Goal: Information Seeking & Learning: Learn about a topic

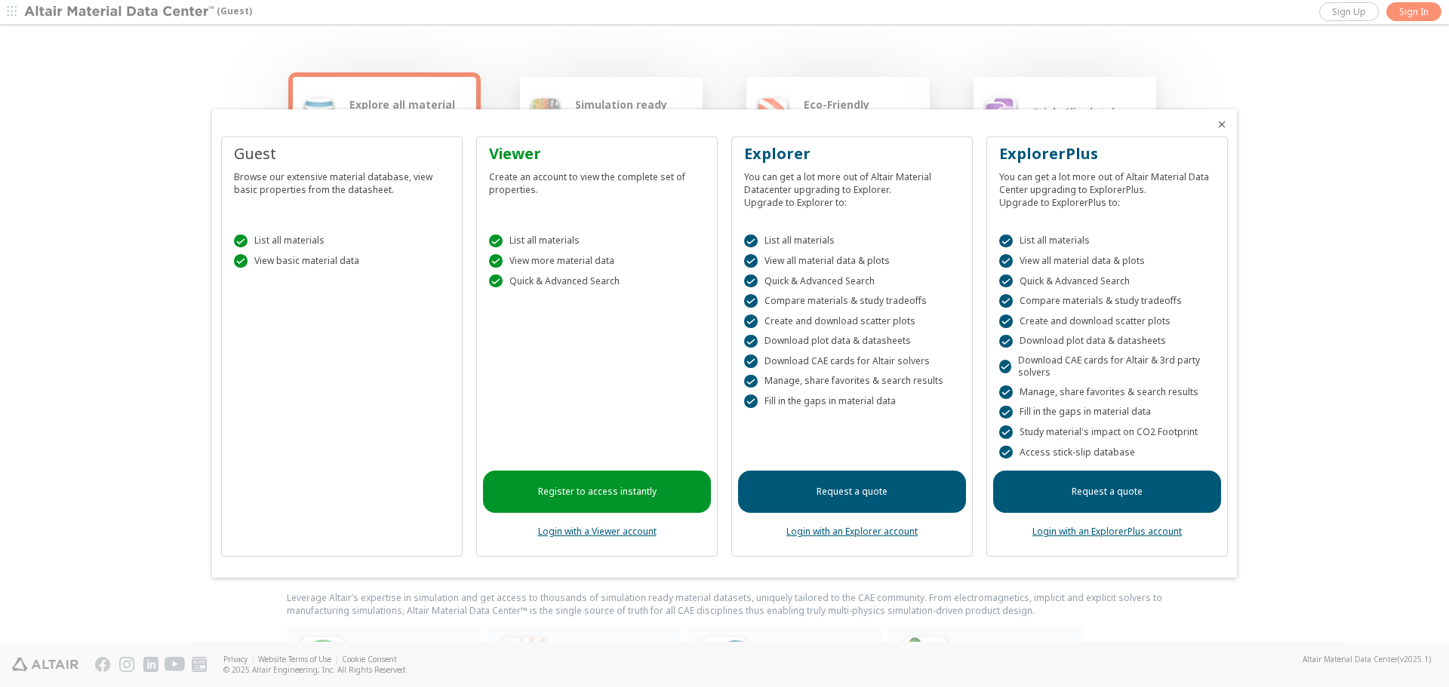
click at [649, 532] on link "Login with a Viewer account" at bounding box center [597, 531] width 118 height 13
click at [647, 533] on link "Login with a Viewer account" at bounding box center [597, 531] width 118 height 13
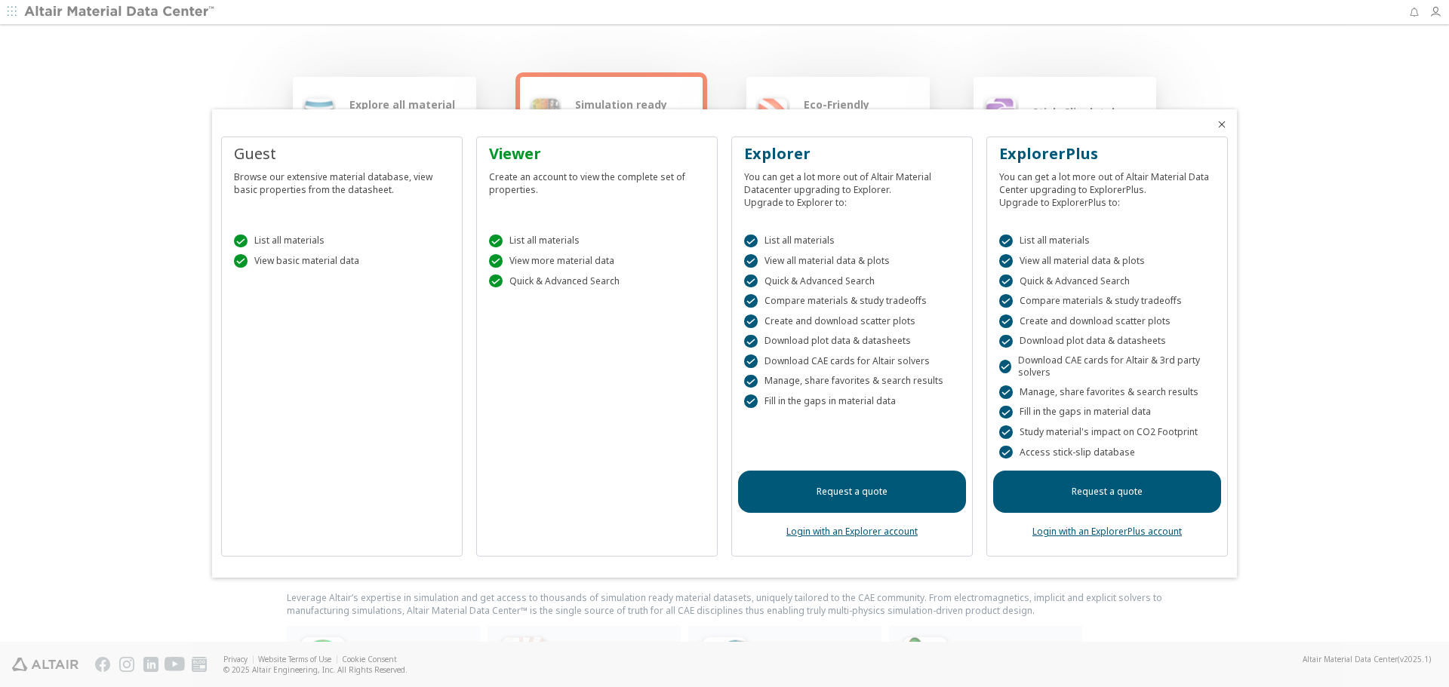
click at [624, 503] on div "Viewer Create an account to view the complete set of properties.  List all mat…" at bounding box center [596, 347] width 241 height 421
click at [1227, 122] on icon "Close" at bounding box center [1222, 124] width 12 height 12
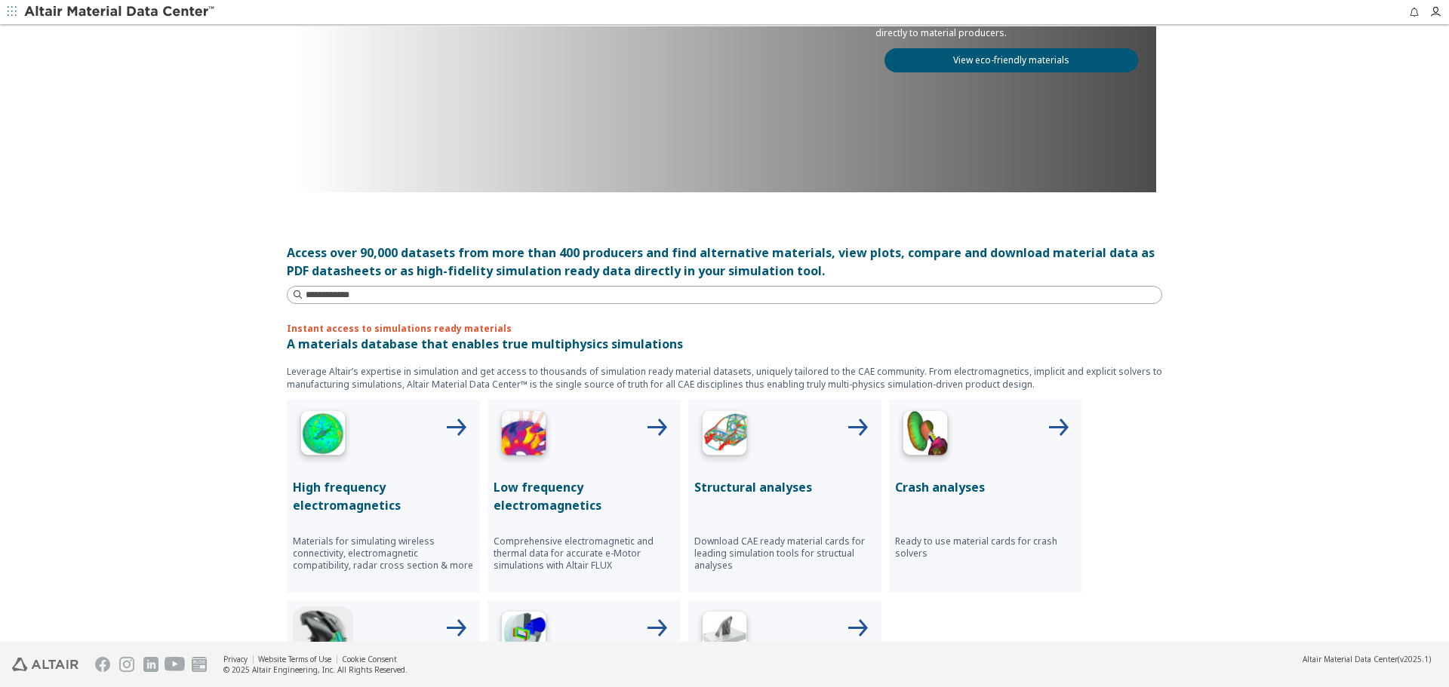
scroll to position [453, 0]
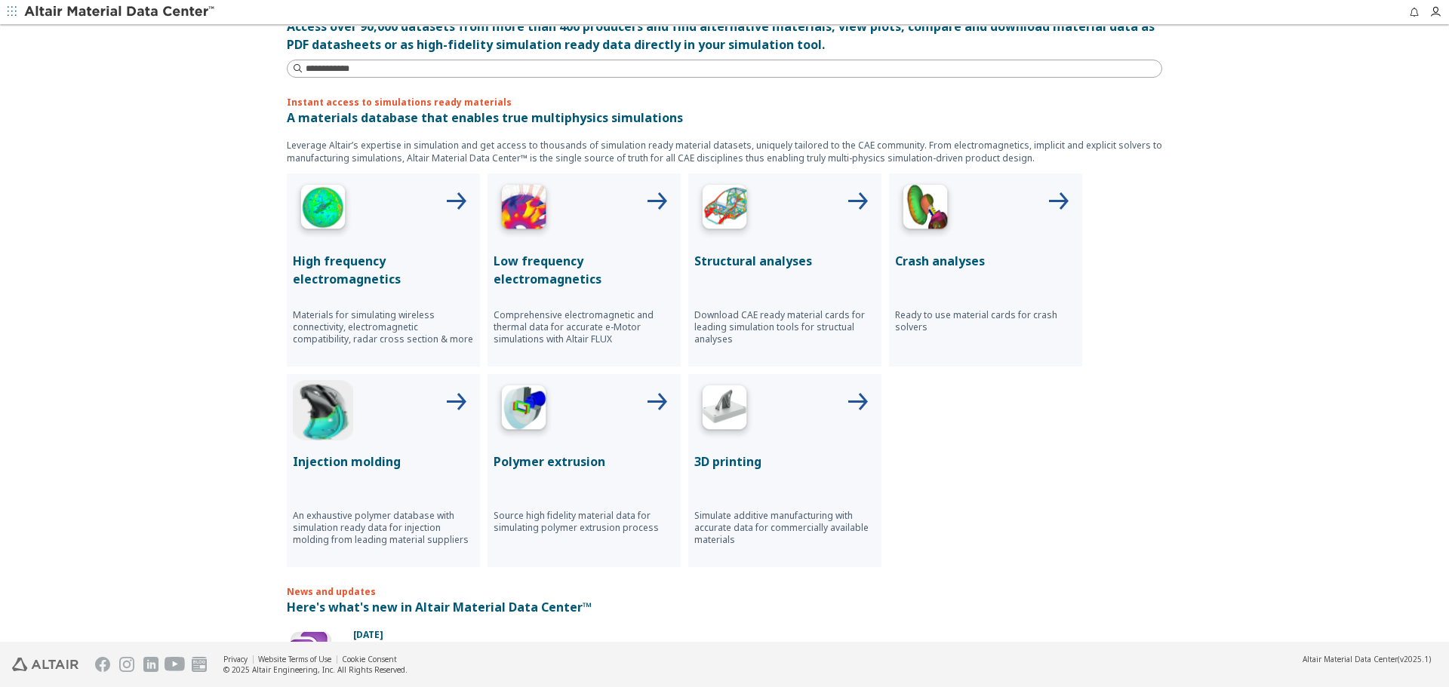
click at [773, 263] on p "Structural analyses" at bounding box center [784, 261] width 181 height 18
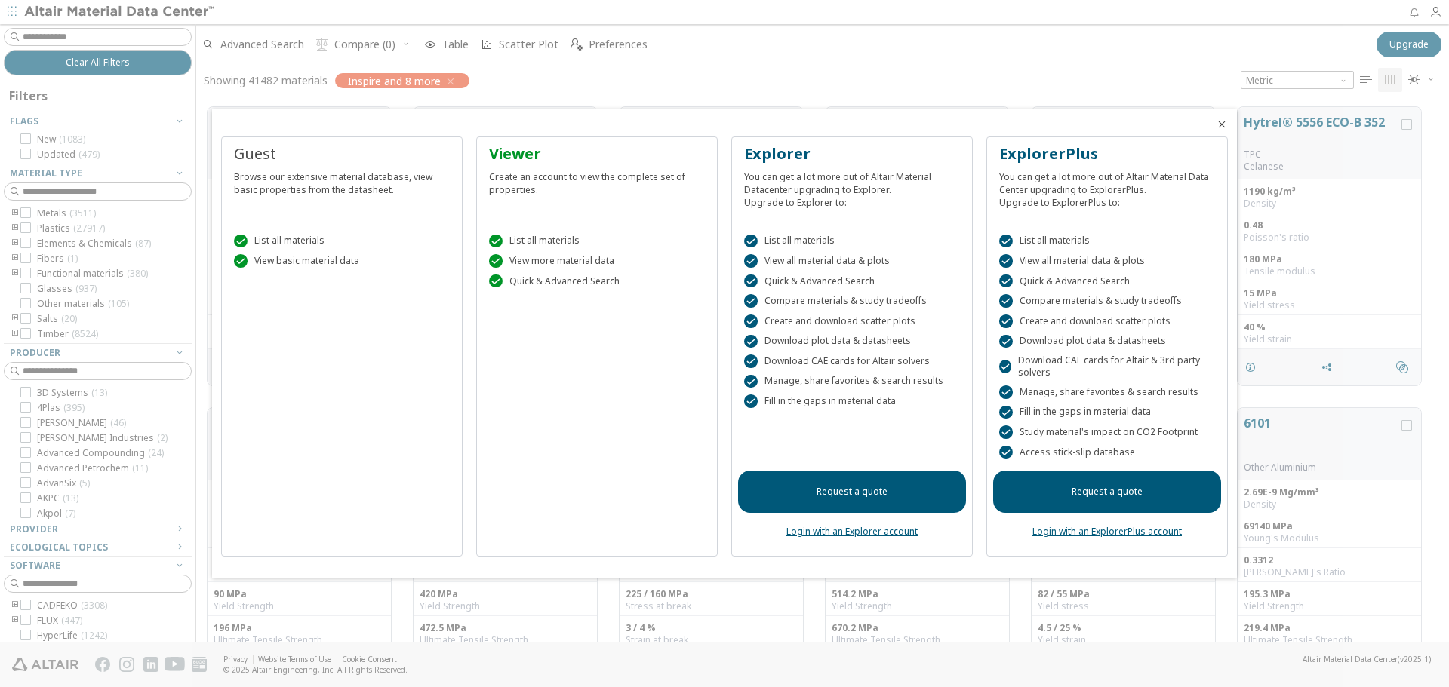
scroll to position [535, 1241]
click at [1220, 127] on icon "Close" at bounding box center [1222, 124] width 12 height 12
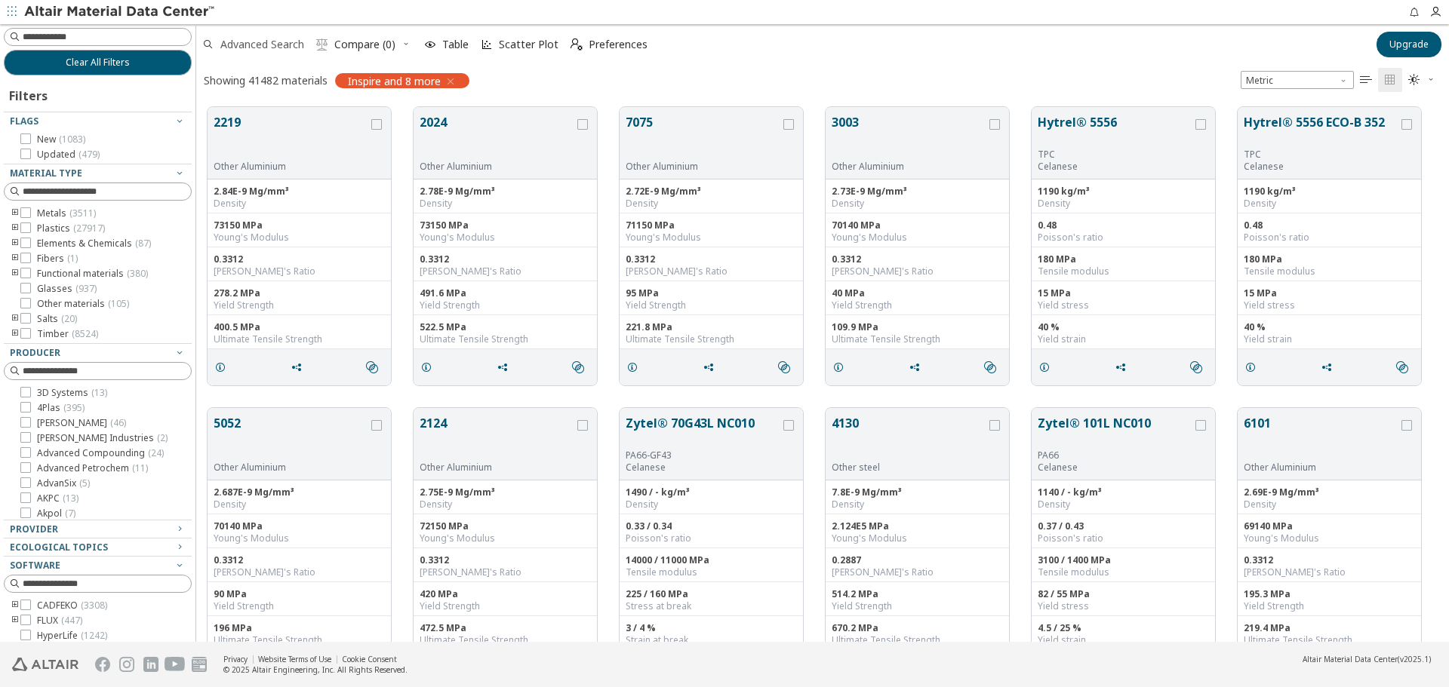
click at [264, 45] on span "Advanced Search" at bounding box center [262, 44] width 84 height 11
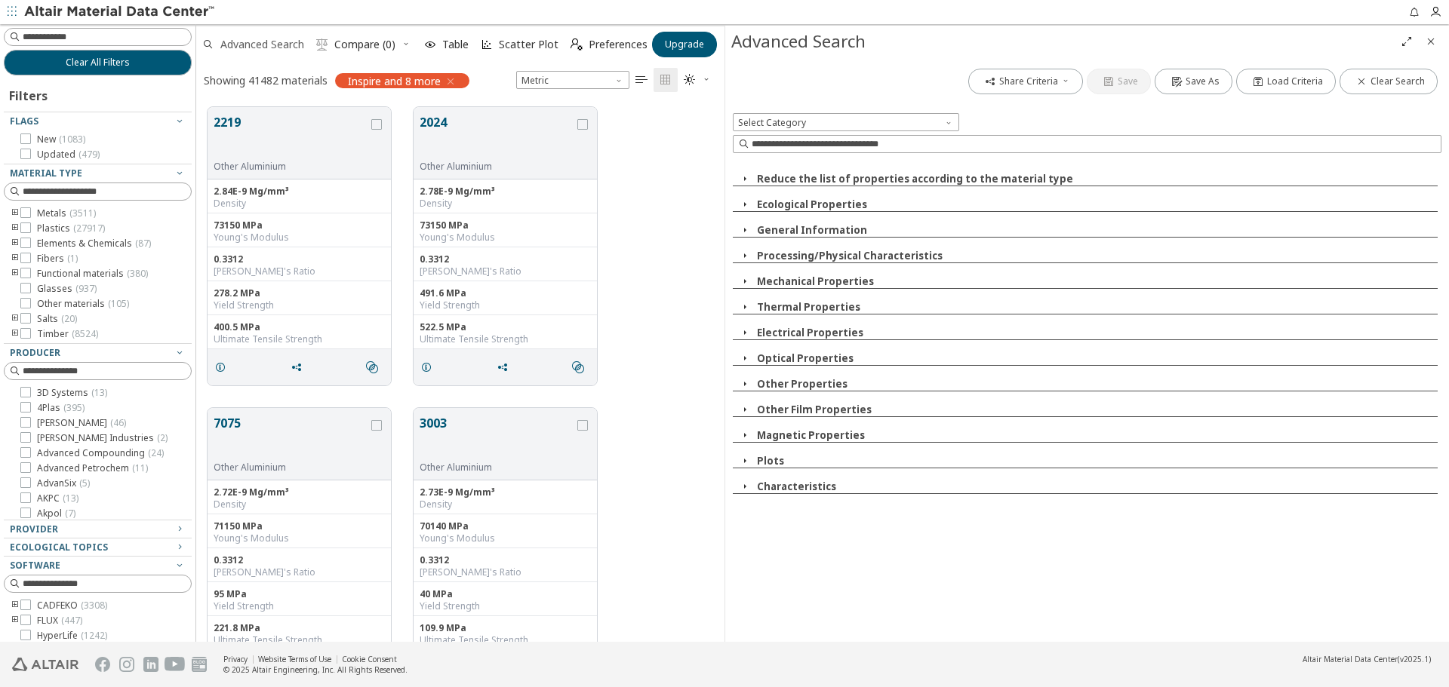
scroll to position [535, 517]
click at [875, 140] on input at bounding box center [1088, 144] width 705 height 17
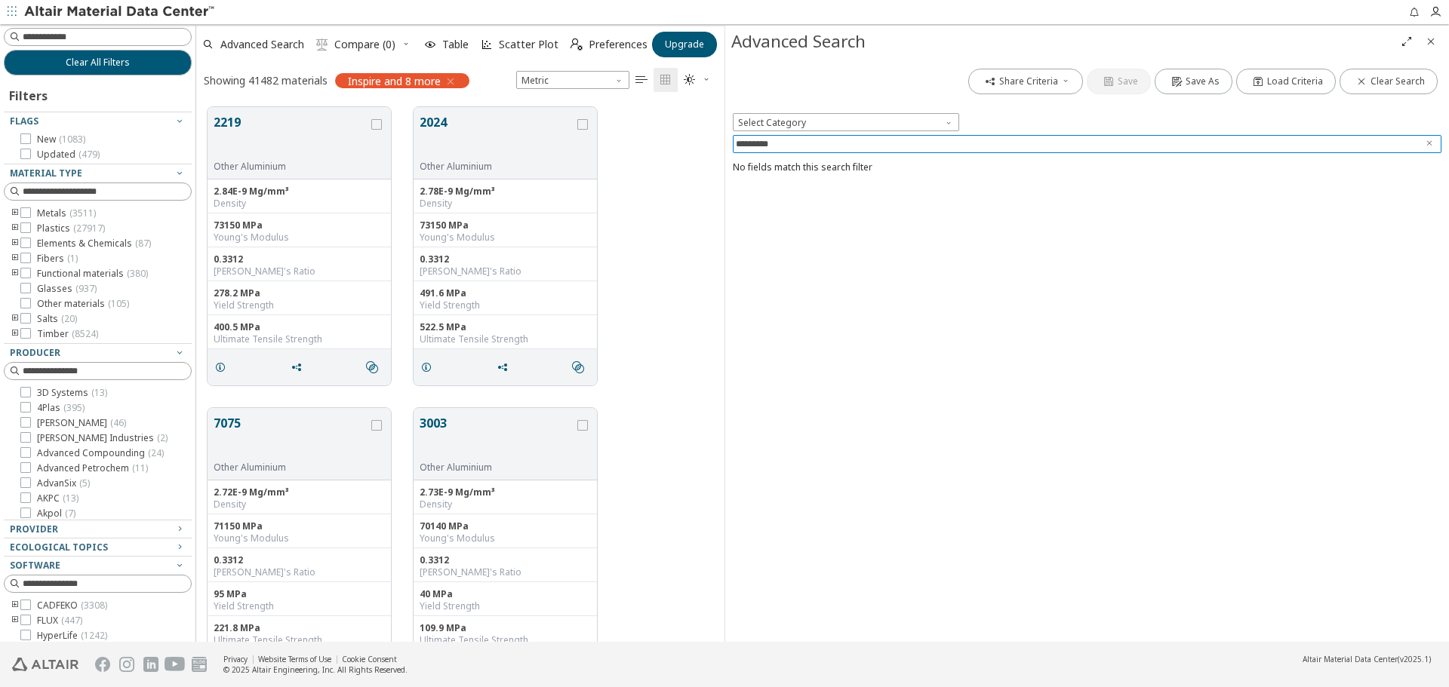
drag, startPoint x: 757, startPoint y: 140, endPoint x: 707, endPoint y: 140, distance: 49.8
click at [707, 140] on div "Clear All Filters Filters Flags New ( 1083 ) Updated ( 479 ) Material Type Meta…" at bounding box center [724, 333] width 1449 height 618
type input "****"
click at [853, 128] on span "Select Category" at bounding box center [846, 122] width 226 height 18
click at [865, 147] on input "****" at bounding box center [1076, 144] width 681 height 17
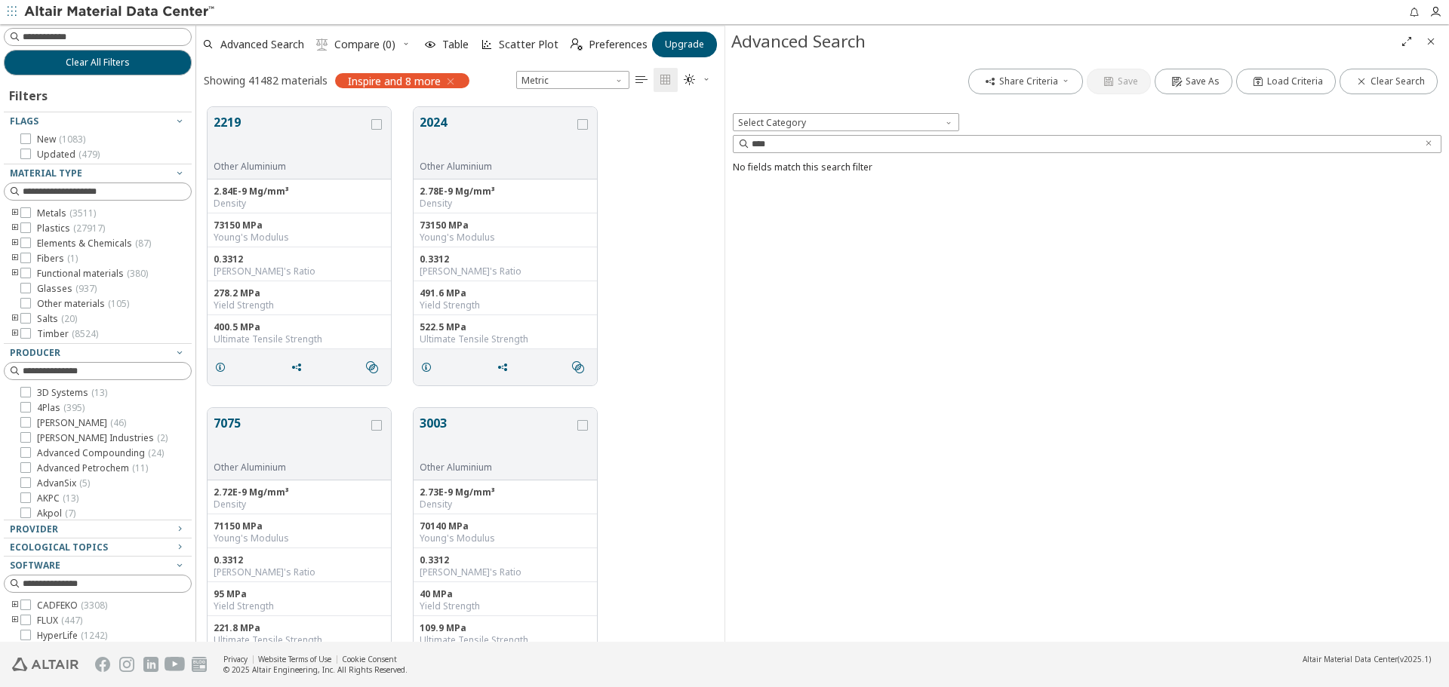
click at [1437, 43] on span "Close" at bounding box center [1431, 41] width 18 height 24
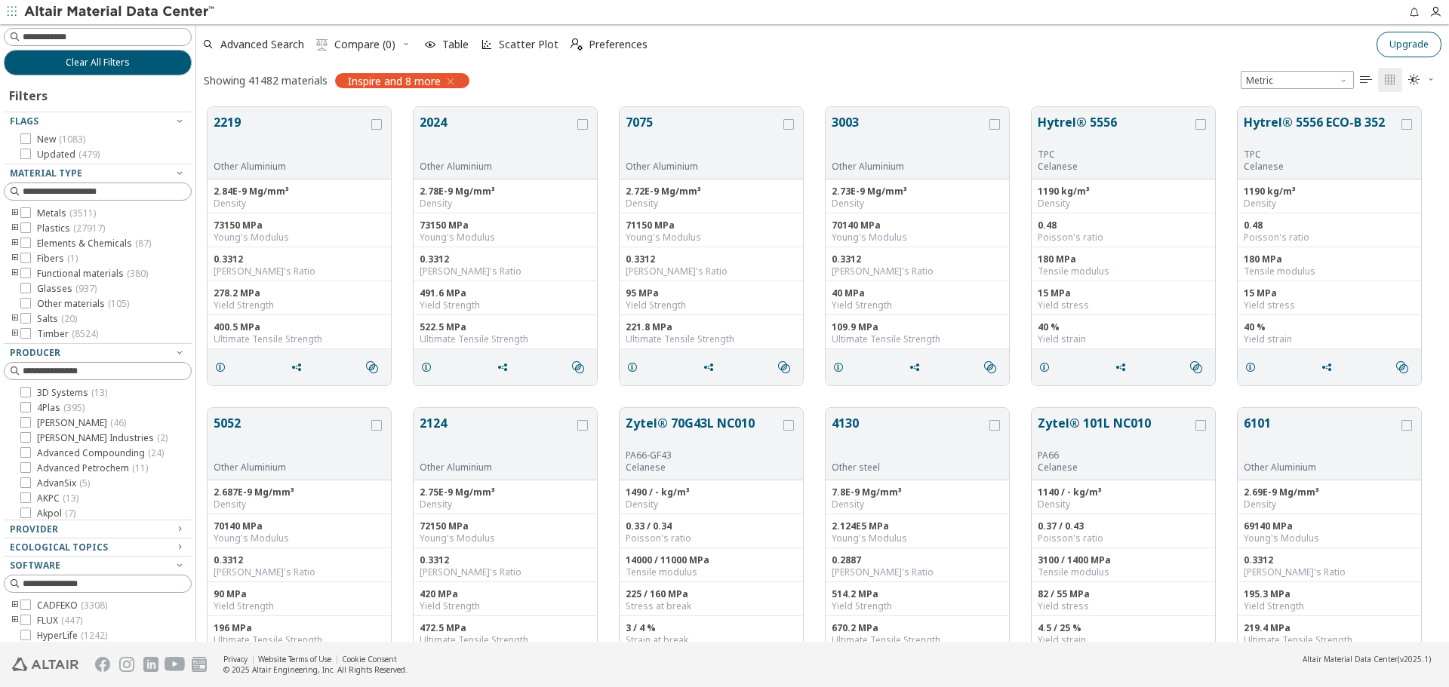
scroll to position [535, 1241]
click at [374, 128] on icon "grid" at bounding box center [376, 124] width 11 height 11
click at [449, 81] on icon "button" at bounding box center [450, 81] width 12 height 12
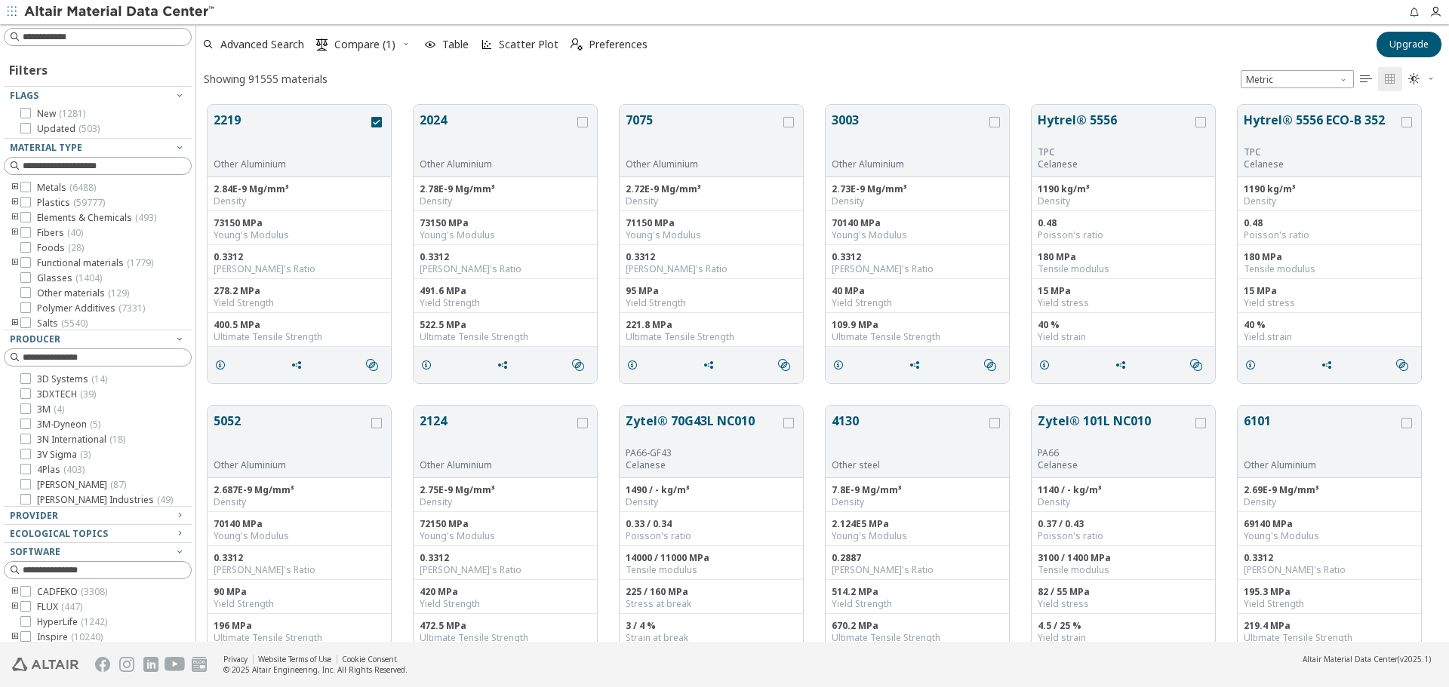
scroll to position [537, 1241]
click at [300, 365] on icon "grid" at bounding box center [296, 365] width 12 height 12
click at [14, 200] on icon "toogle group" at bounding box center [15, 203] width 11 height 12
click at [38, 217] on icon "toogle group" at bounding box center [37, 218] width 11 height 12
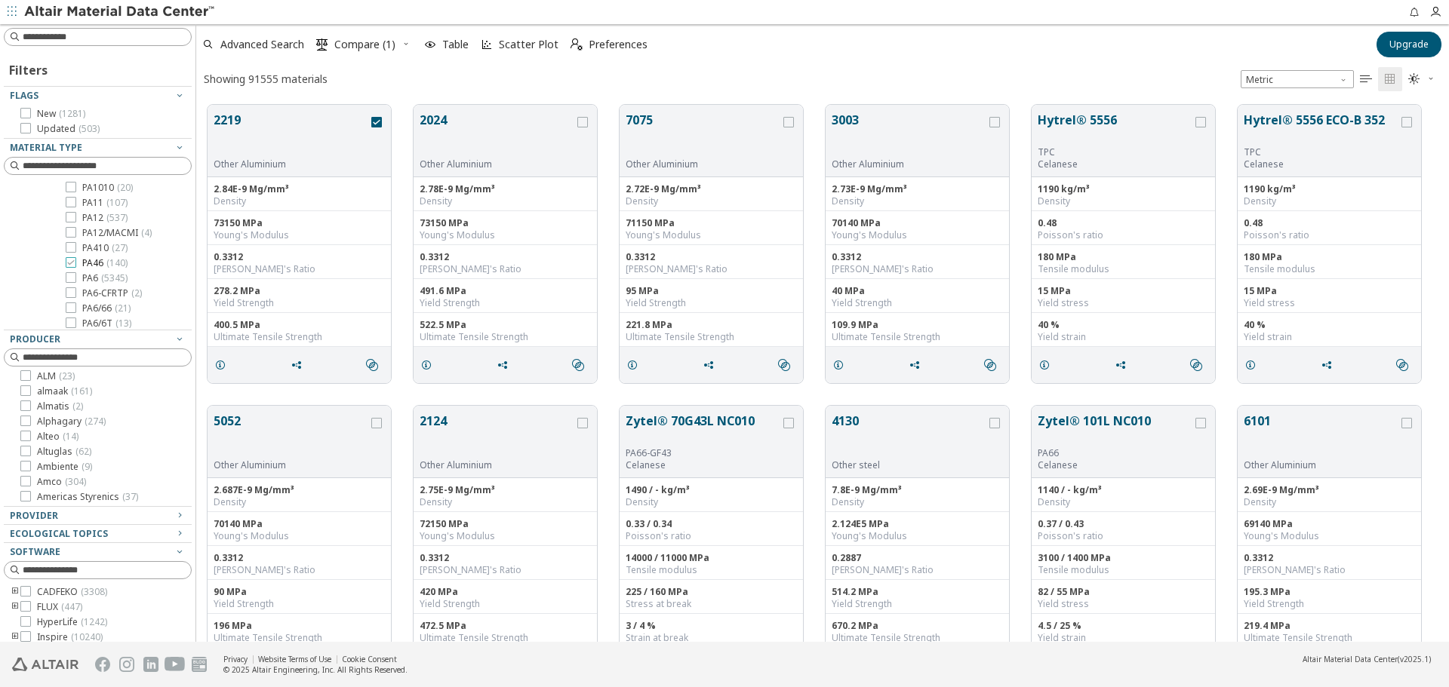
scroll to position [755, 0]
click at [76, 239] on label "PA6/66 ( 21 )" at bounding box center [98, 233] width 65 height 12
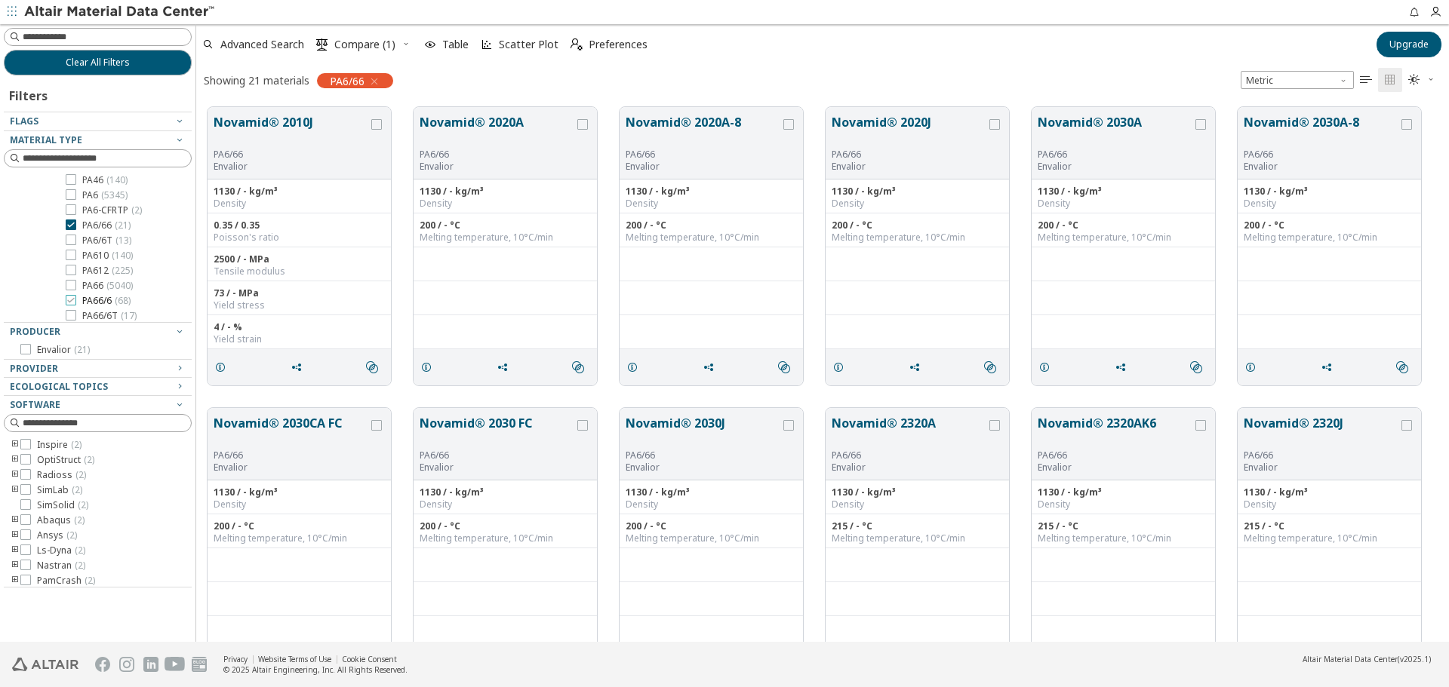
click at [73, 306] on icon at bounding box center [71, 300] width 11 height 11
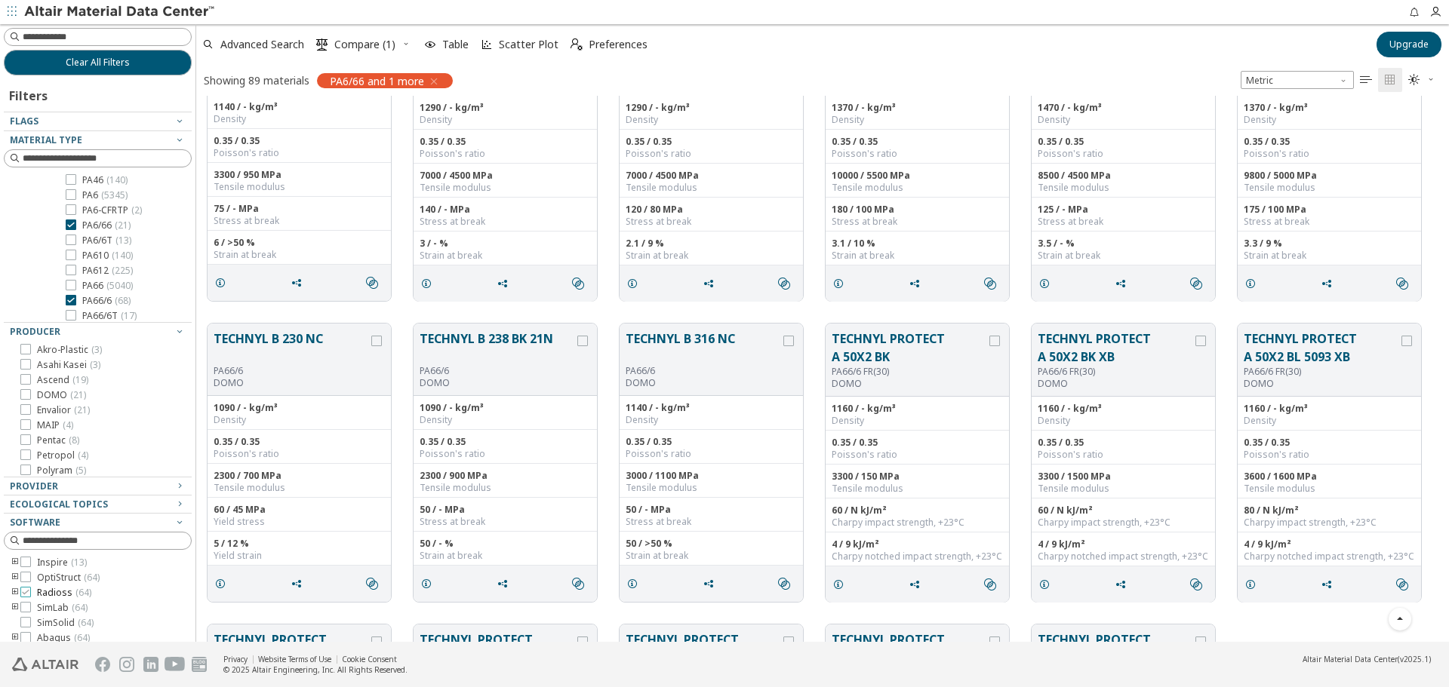
scroll to position [3, 0]
click at [30, 573] on div at bounding box center [25, 574] width 11 height 11
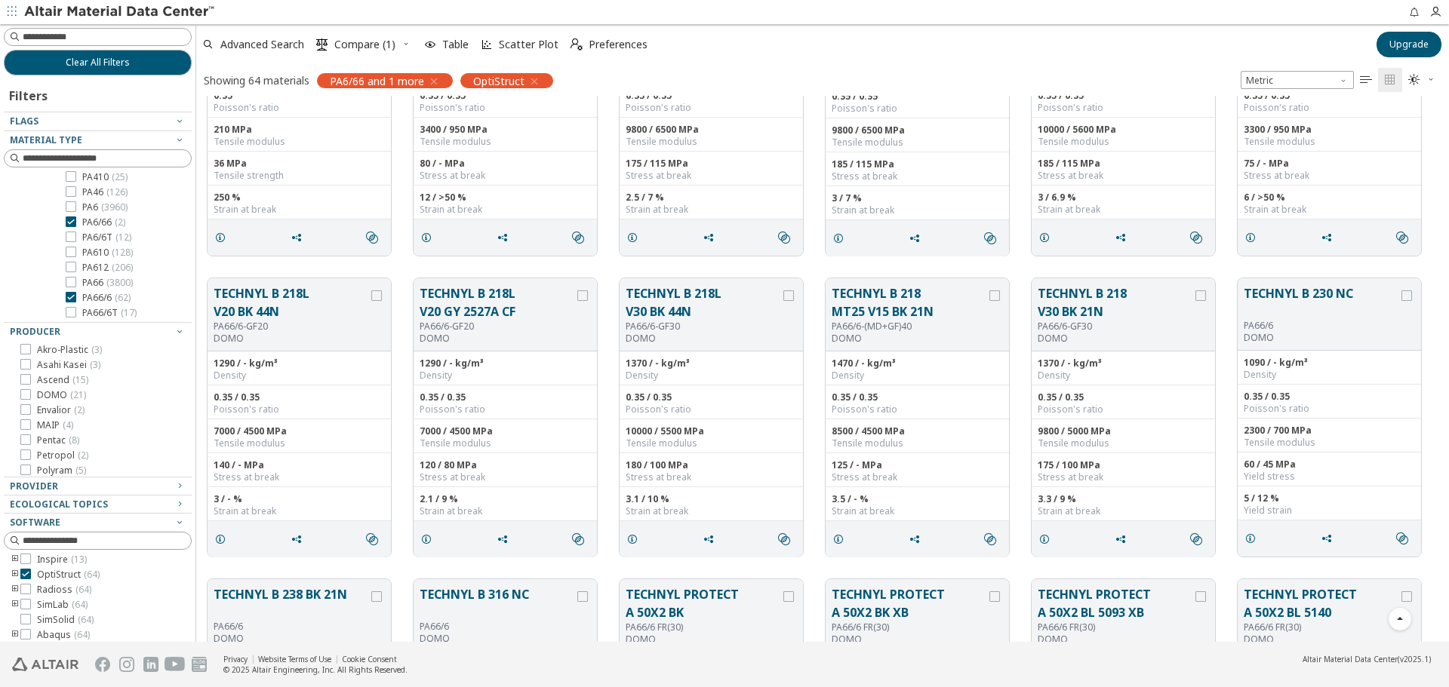
scroll to position [561, 0]
click at [75, 223] on div at bounding box center [71, 222] width 11 height 11
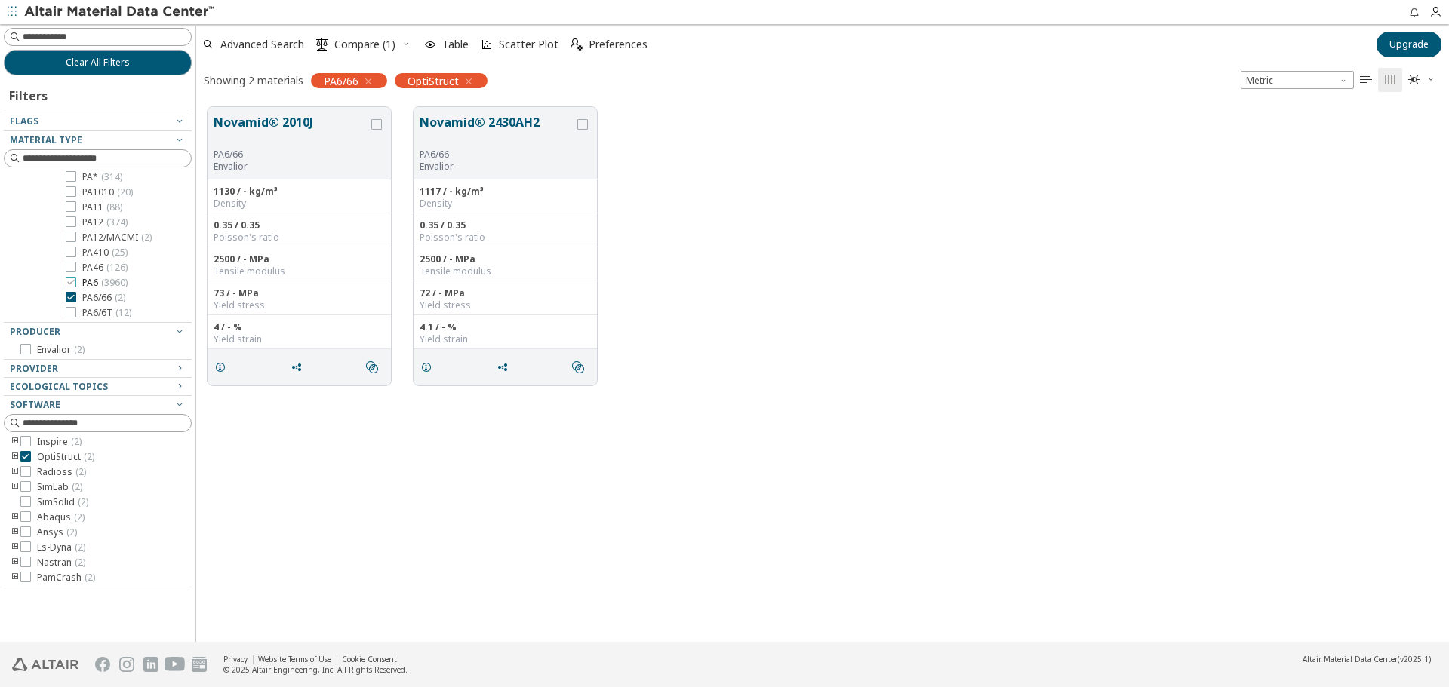
scroll to position [561, 0]
click at [72, 210] on icon at bounding box center [71, 206] width 11 height 11
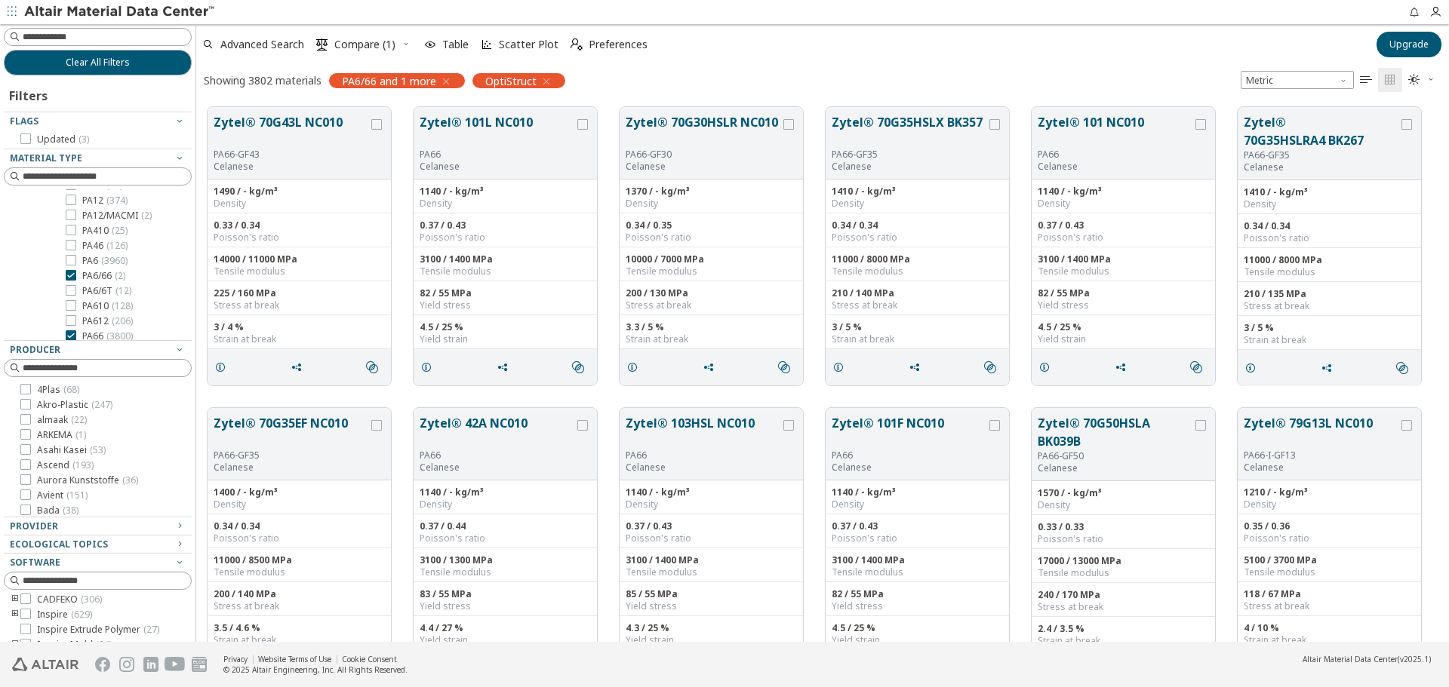
scroll to position [410, 0]
click at [68, 315] on icon at bounding box center [71, 315] width 11 height 11
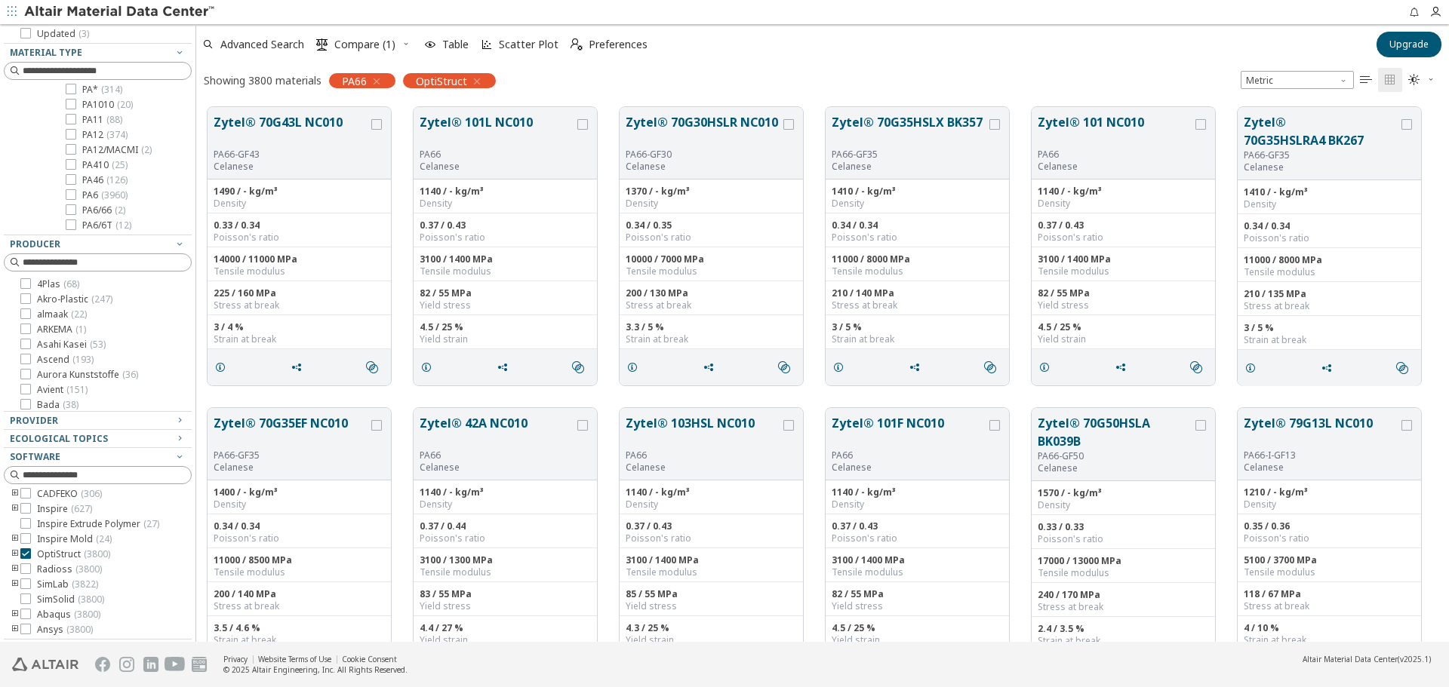
scroll to position [107, 0]
click at [504, 369] on icon "grid" at bounding box center [502, 367] width 12 height 12
click at [585, 401] on span "Copy to Clipboard" at bounding box center [565, 395] width 104 height 24
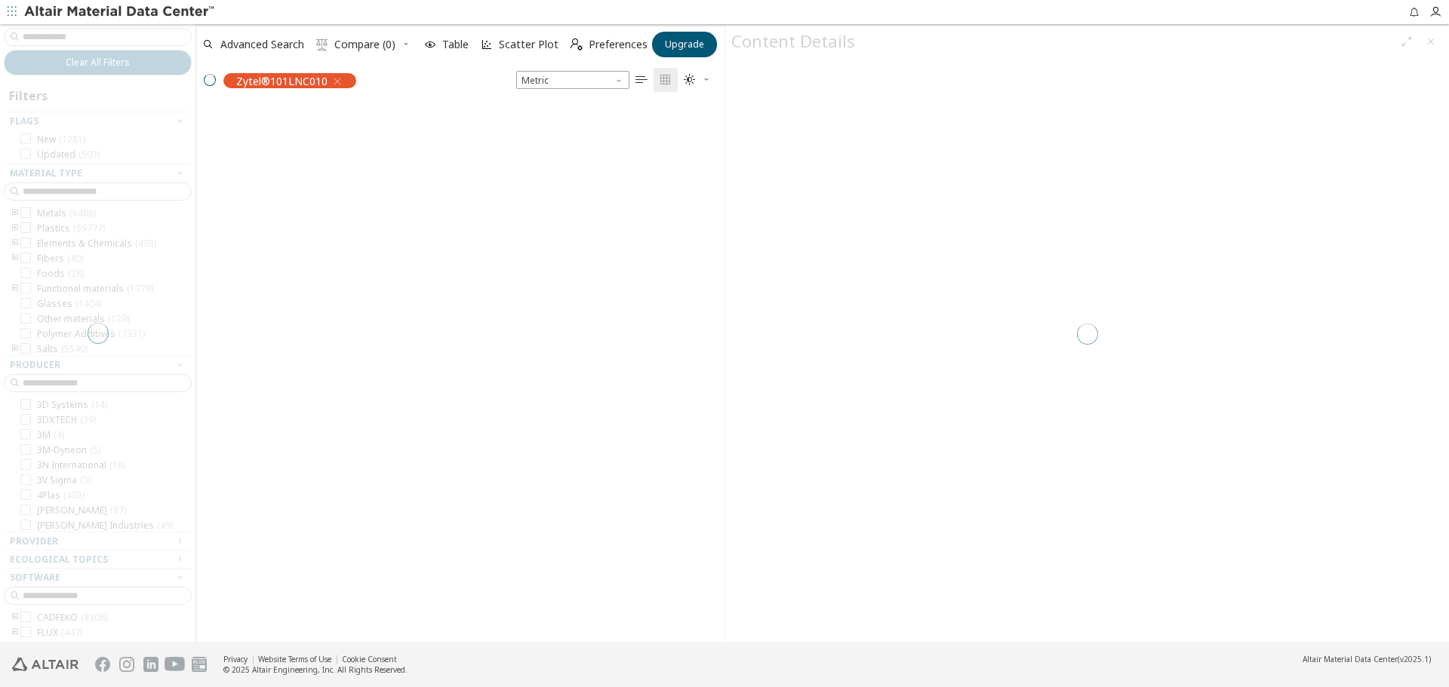
scroll to position [535, 517]
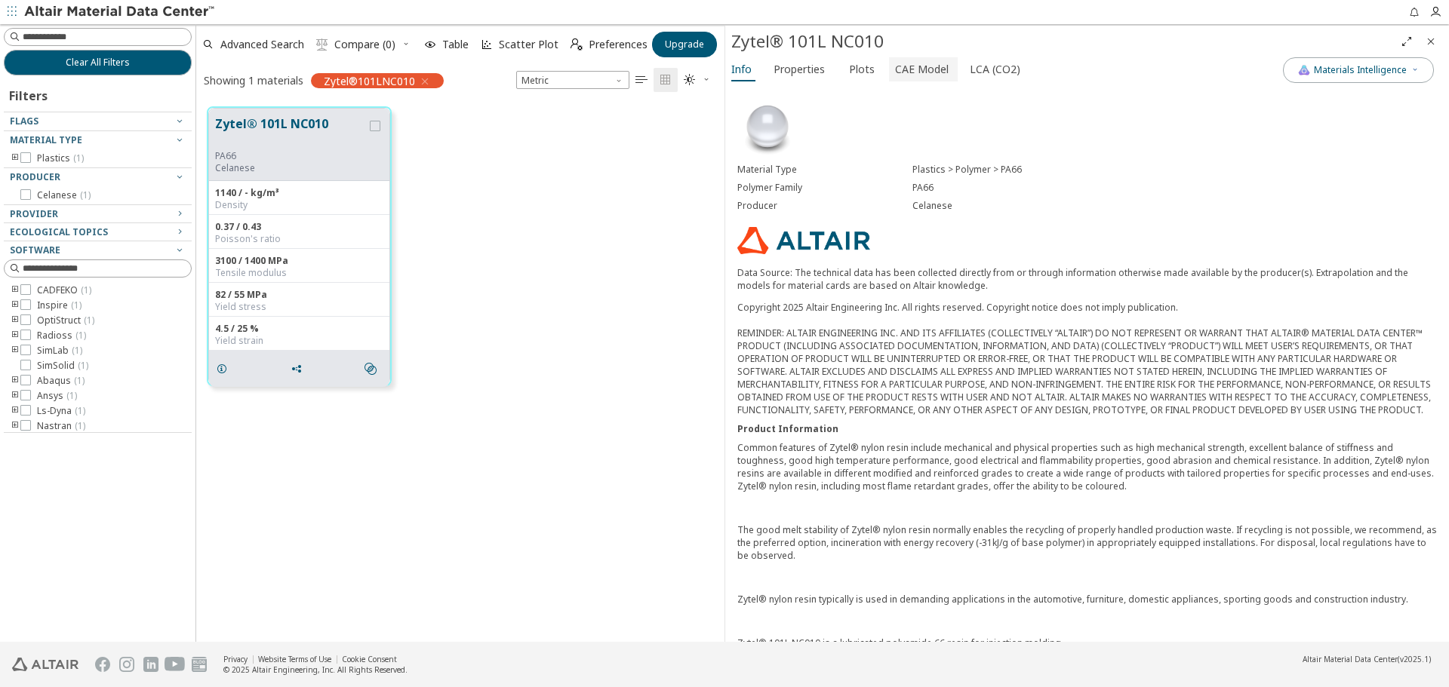
click at [914, 76] on span "CAE Model" at bounding box center [922, 69] width 54 height 24
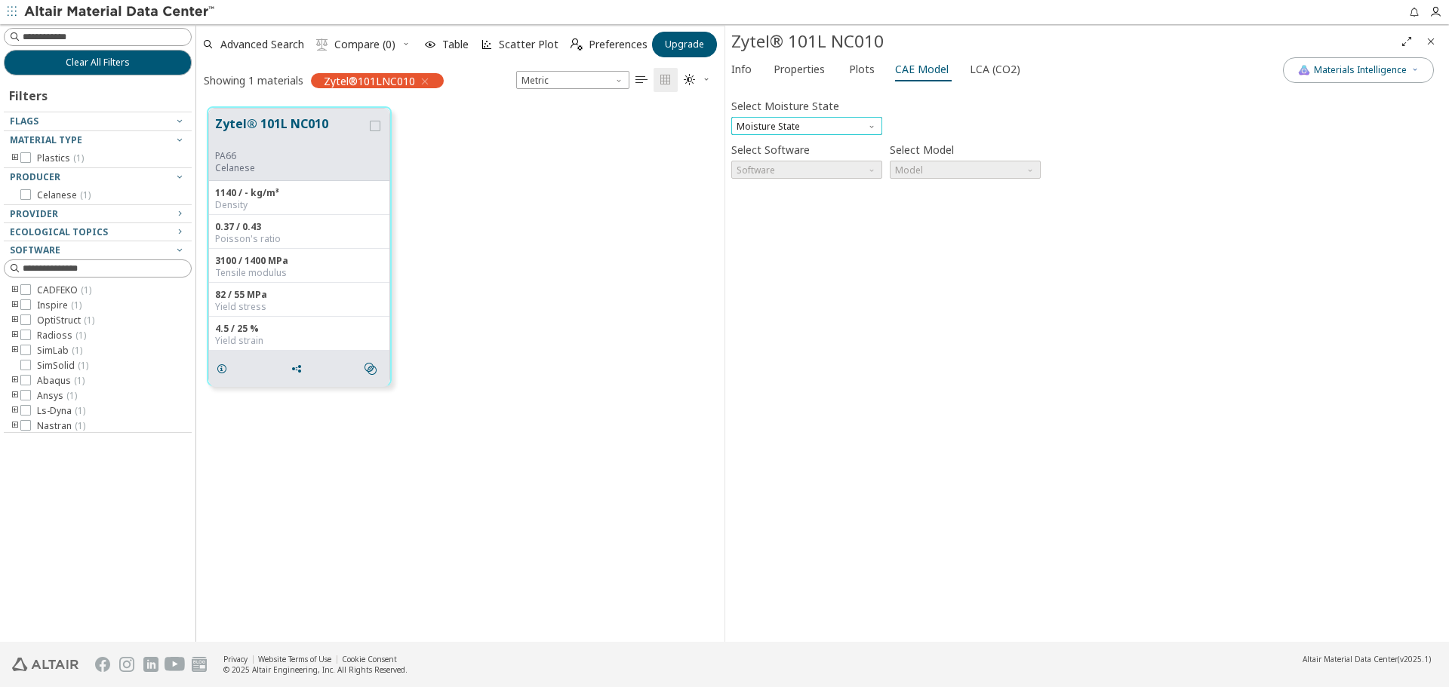
click at [859, 124] on span "Moisture State" at bounding box center [806, 126] width 151 height 18
click at [853, 72] on span "Plots" at bounding box center [862, 69] width 26 height 24
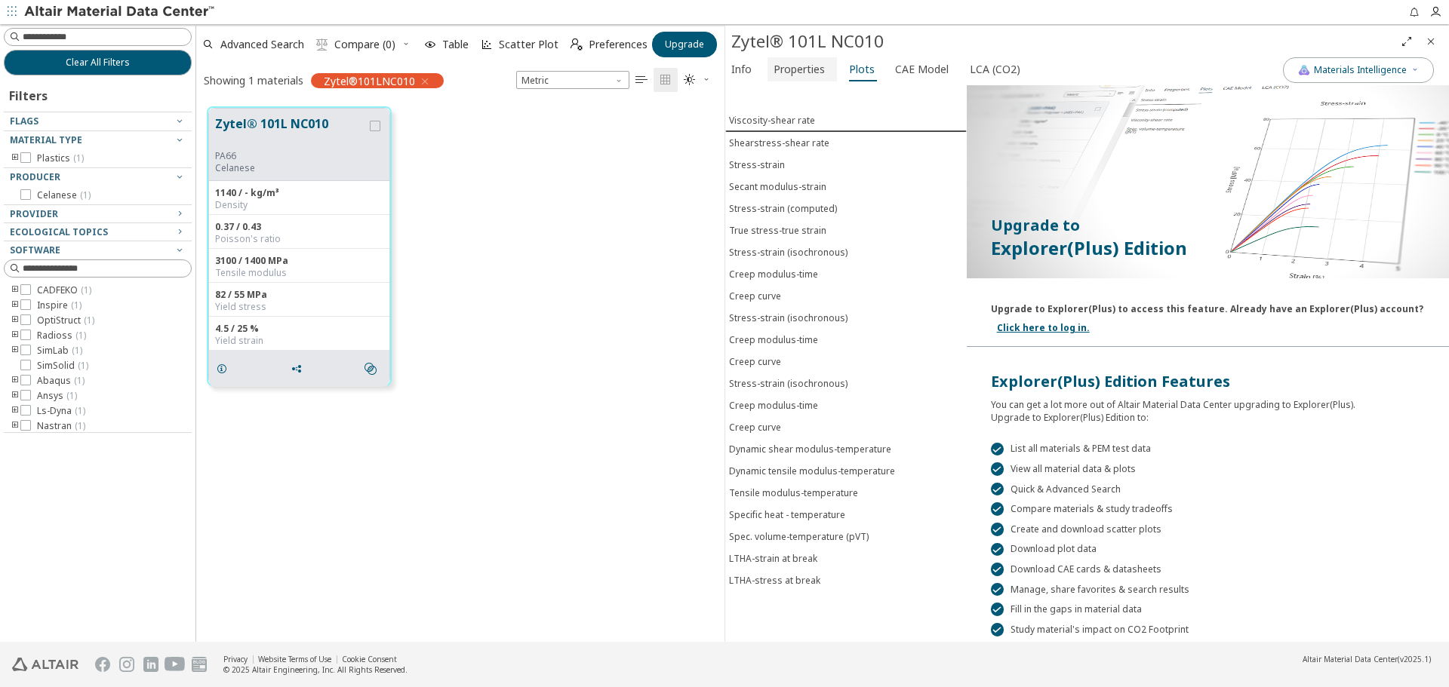
click at [805, 72] on span "Properties" at bounding box center [798, 69] width 51 height 24
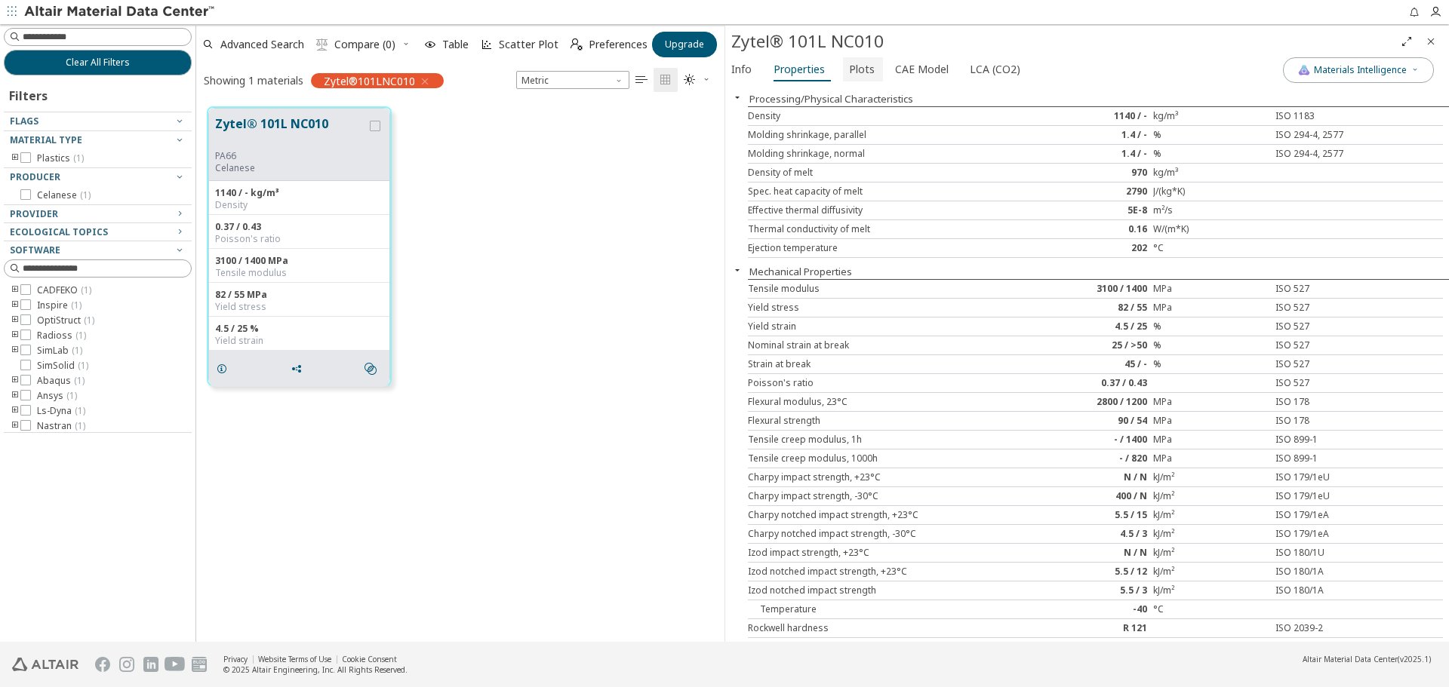
click at [850, 62] on span "Plots" at bounding box center [862, 69] width 26 height 24
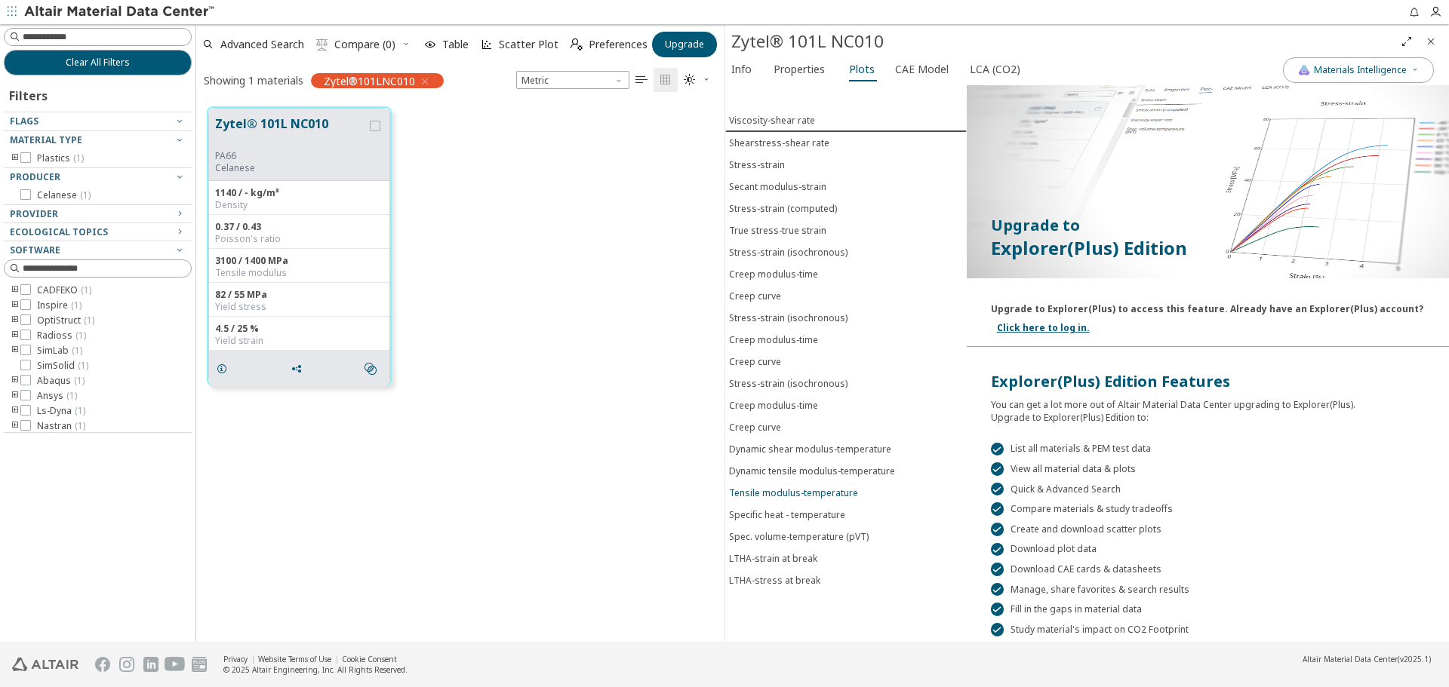
click at [820, 492] on div "Tensile modulus-temperature" at bounding box center [793, 493] width 129 height 13
click at [920, 72] on span "CAE Model" at bounding box center [922, 69] width 54 height 24
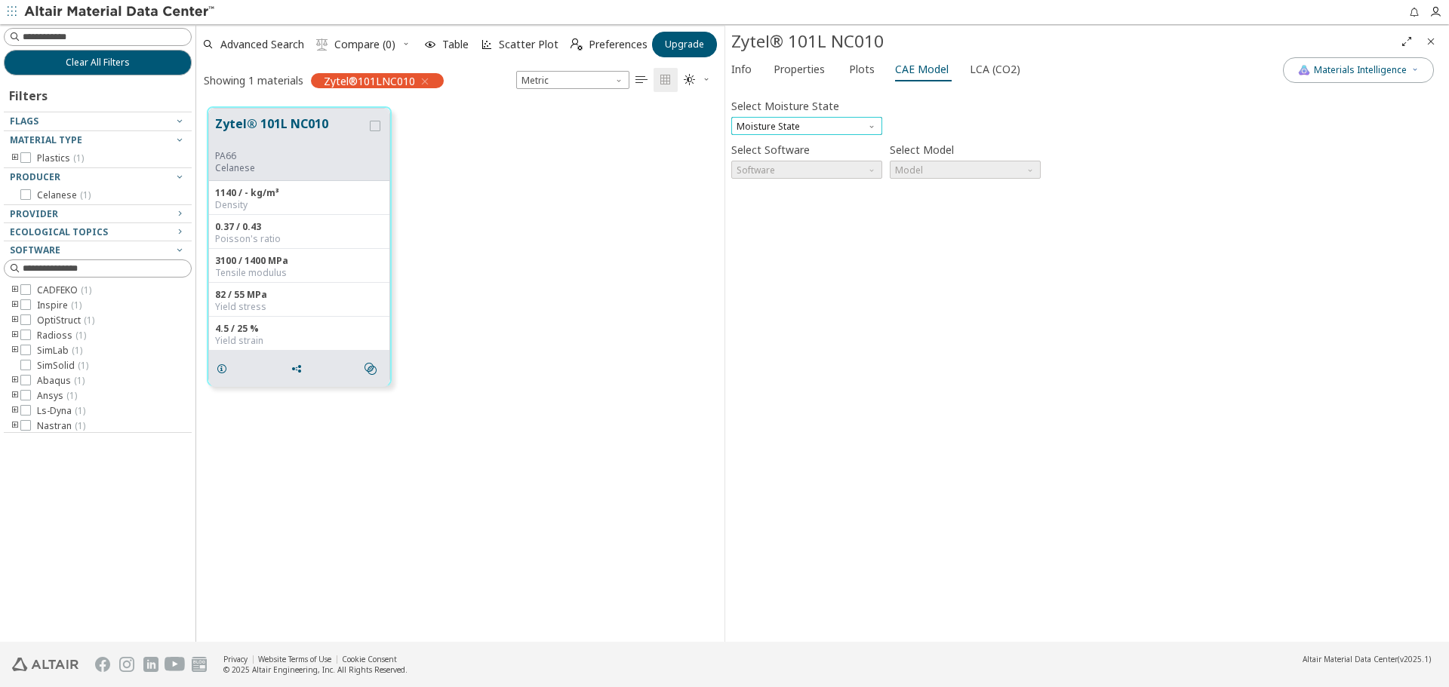
click at [850, 121] on span "Moisture State" at bounding box center [806, 126] width 151 height 18
click at [813, 148] on span "Dry" at bounding box center [806, 145] width 139 height 11
click at [827, 174] on span "Software" at bounding box center [806, 170] width 151 height 18
click at [812, 228] on span "OptiStruct" at bounding box center [806, 225] width 139 height 11
click at [853, 115] on div "Select Moisture State Dry" at bounding box center [806, 115] width 151 height 40
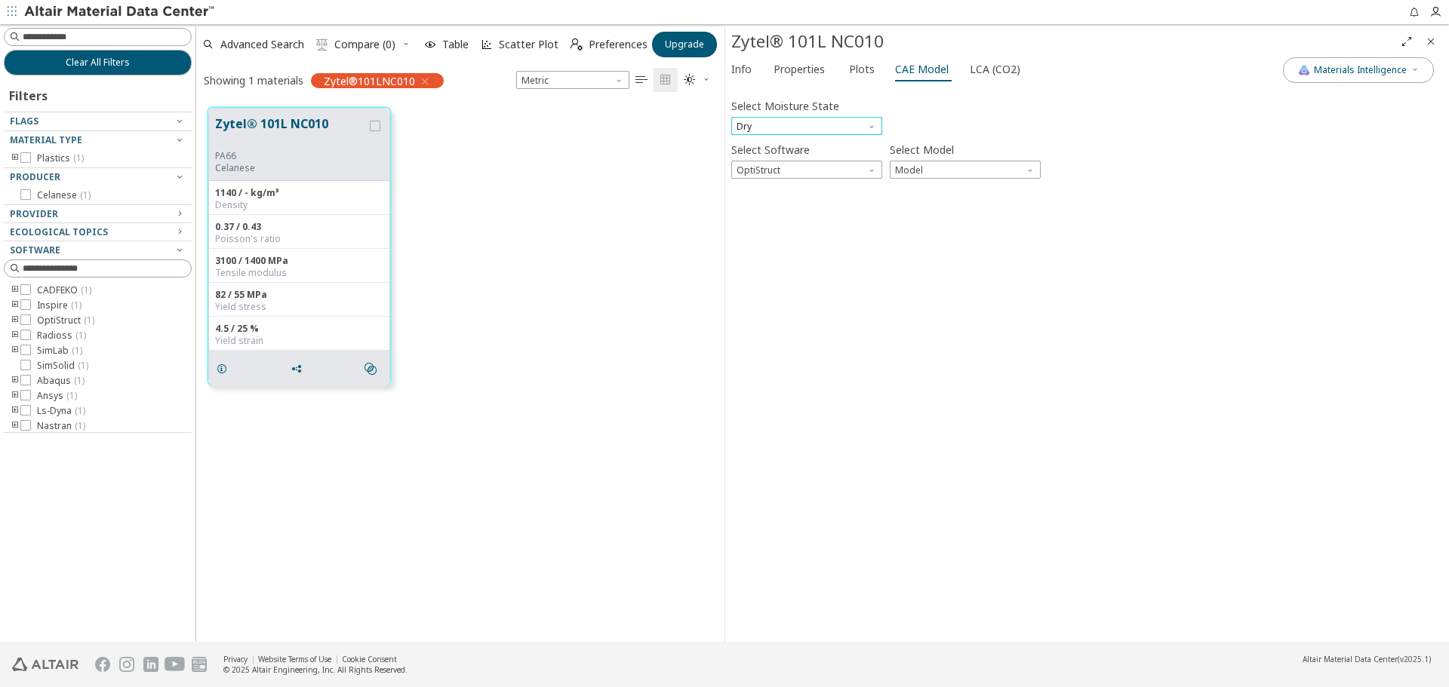
click at [849, 120] on span "Dry" at bounding box center [806, 126] width 151 height 18
click at [805, 161] on span "Conditioned" at bounding box center [806, 163] width 139 height 11
click at [809, 171] on span "Software" at bounding box center [806, 170] width 151 height 18
click at [819, 132] on span "Conditioned" at bounding box center [806, 126] width 151 height 18
click at [807, 153] on button "Conditioned" at bounding box center [806, 162] width 151 height 18
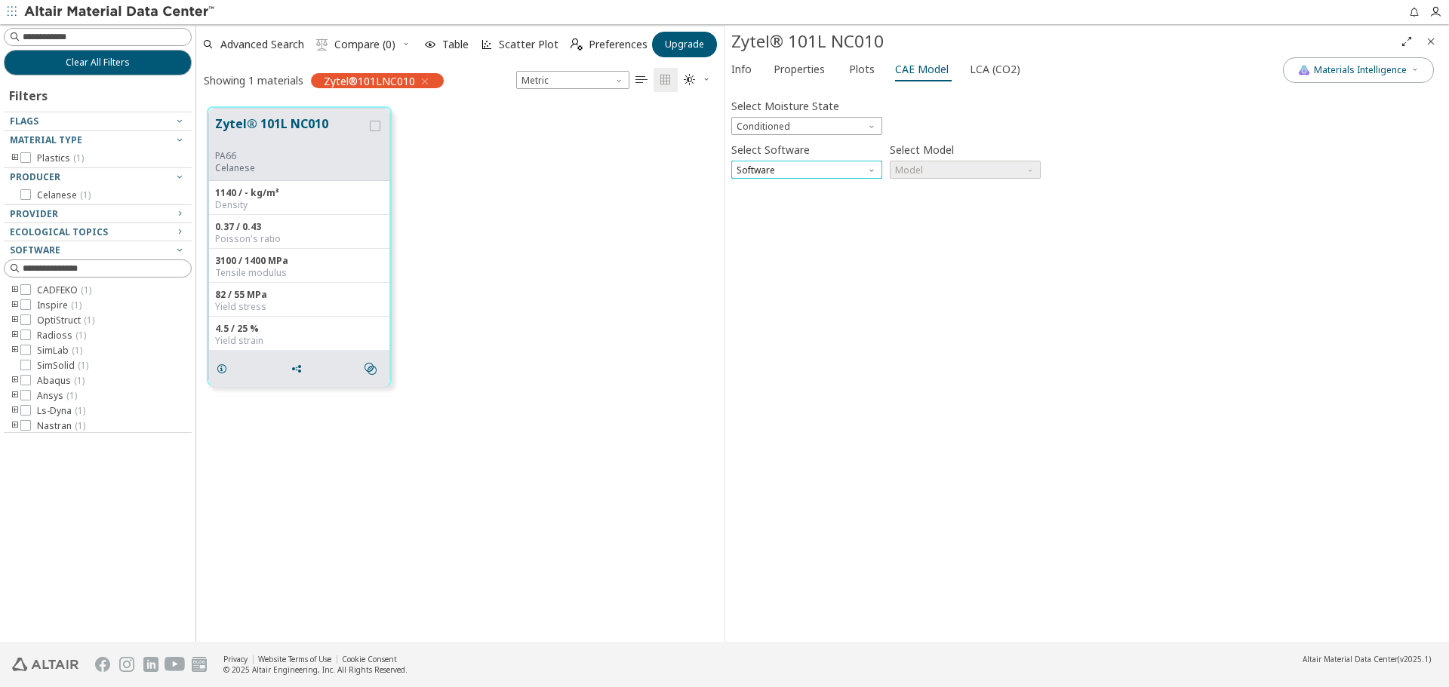
click at [825, 172] on span "Software" at bounding box center [806, 170] width 151 height 18
click at [810, 124] on span "Conditioned" at bounding box center [806, 126] width 151 height 18
click at [795, 143] on span "Dry" at bounding box center [806, 145] width 139 height 11
click at [982, 177] on span "Model" at bounding box center [965, 170] width 151 height 18
click at [970, 182] on button "Mat1" at bounding box center [965, 188] width 151 height 18
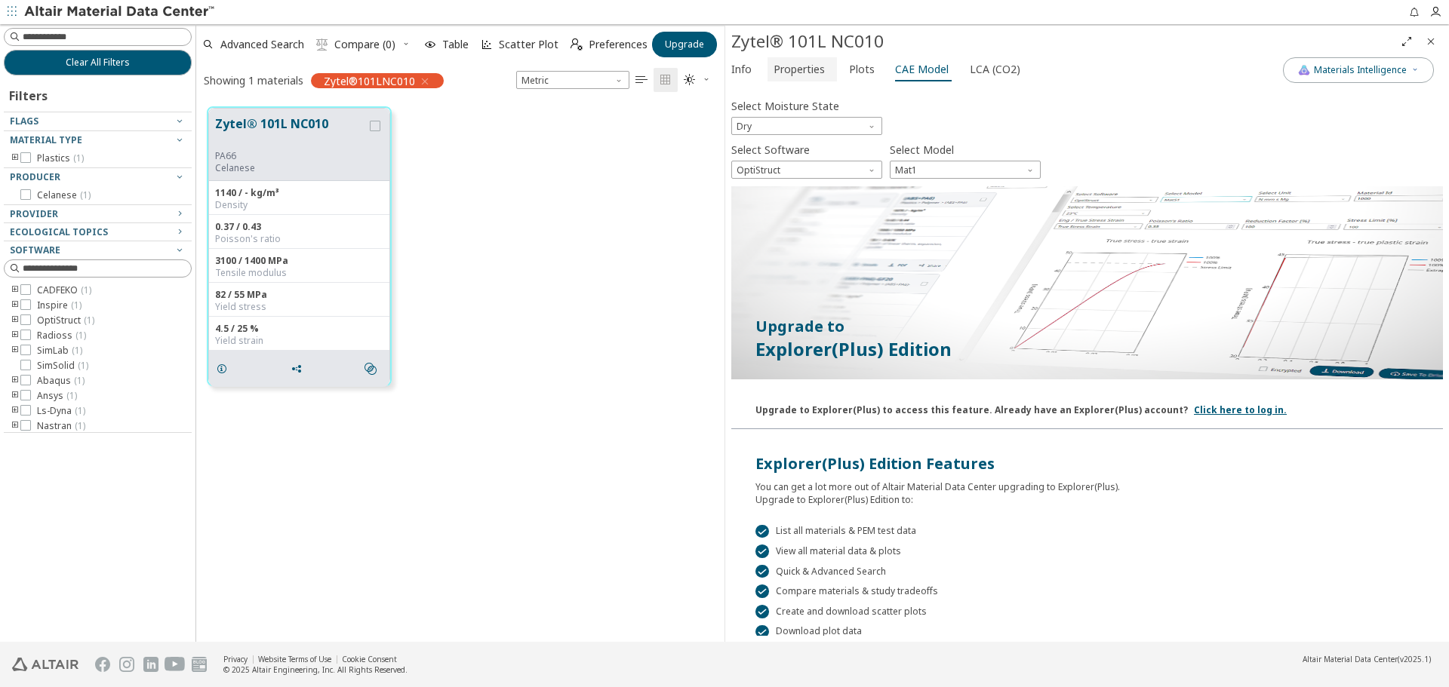
click at [813, 75] on span "Properties" at bounding box center [798, 69] width 51 height 24
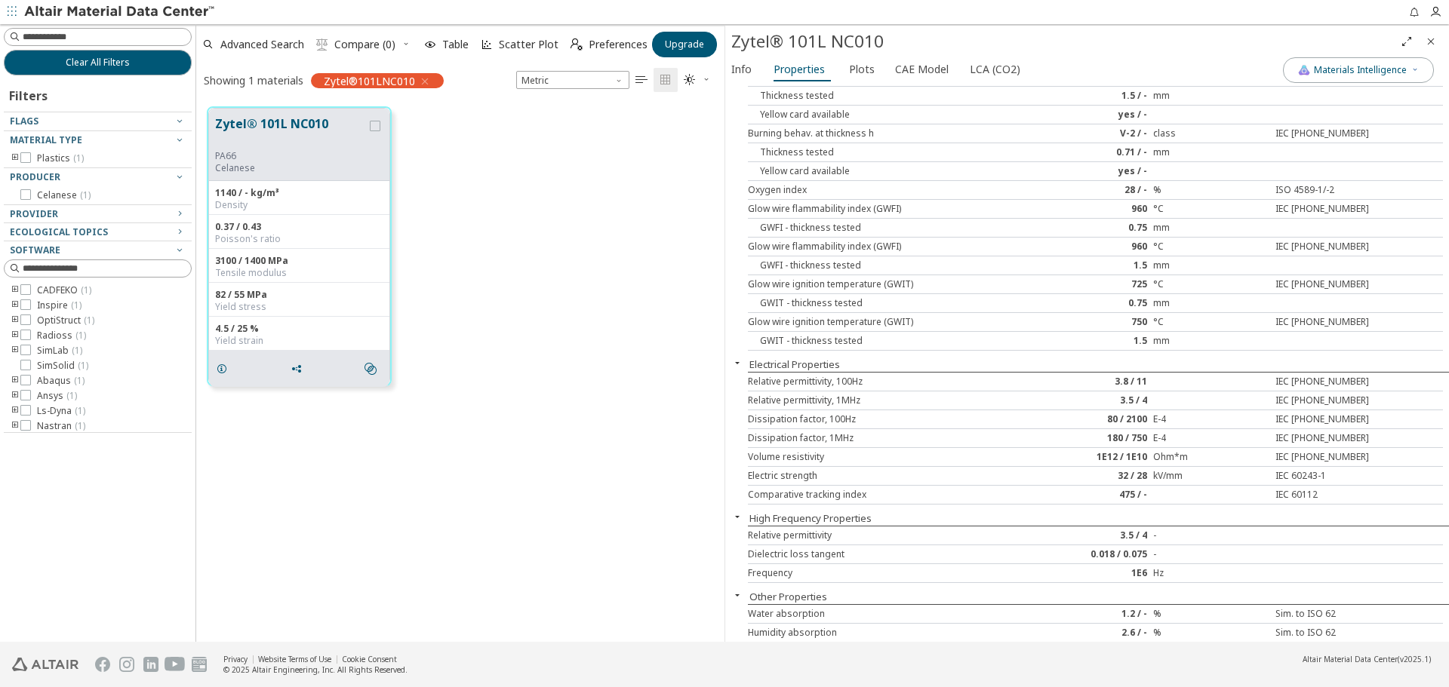
scroll to position [512, 0]
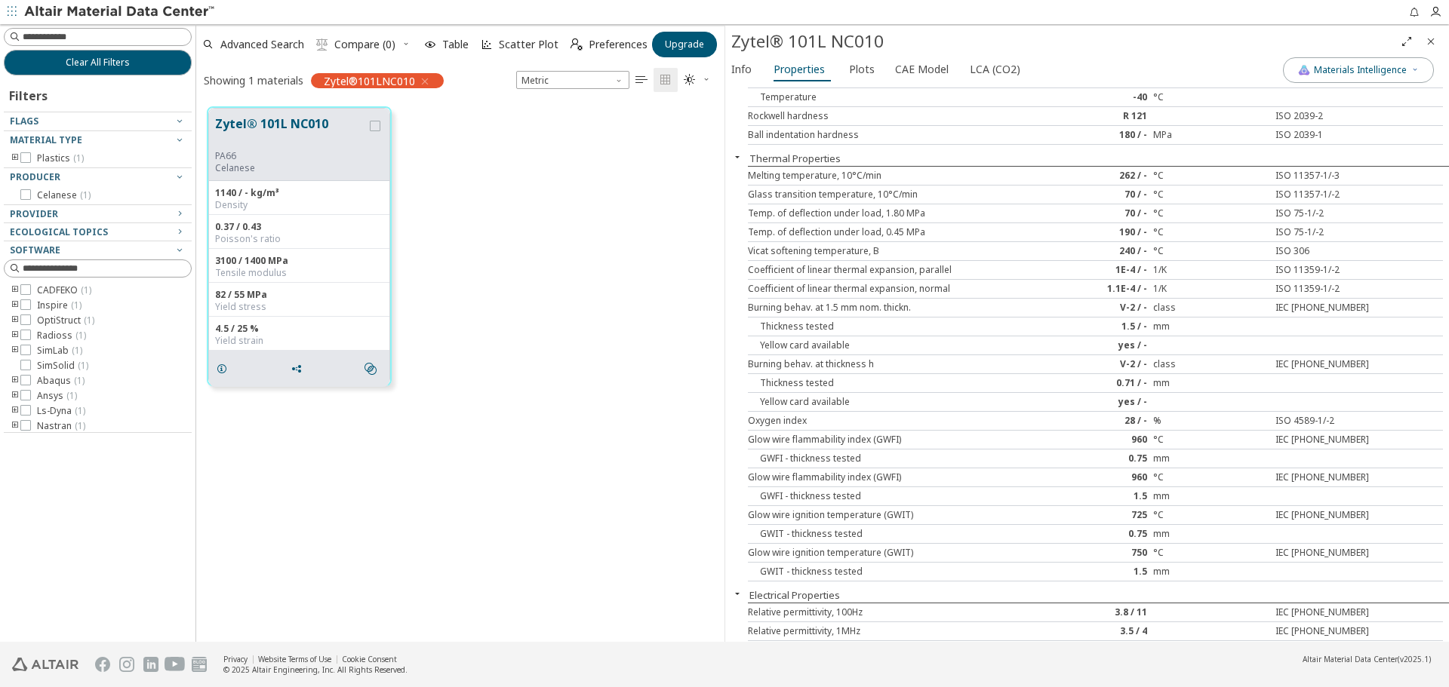
click at [521, 221] on div "Zytel® 101L NC010 PA66 Celanese 1140 / - kg/m³ Density 0.37 / 0.43 Poisson's ra…" at bounding box center [460, 246] width 528 height 301
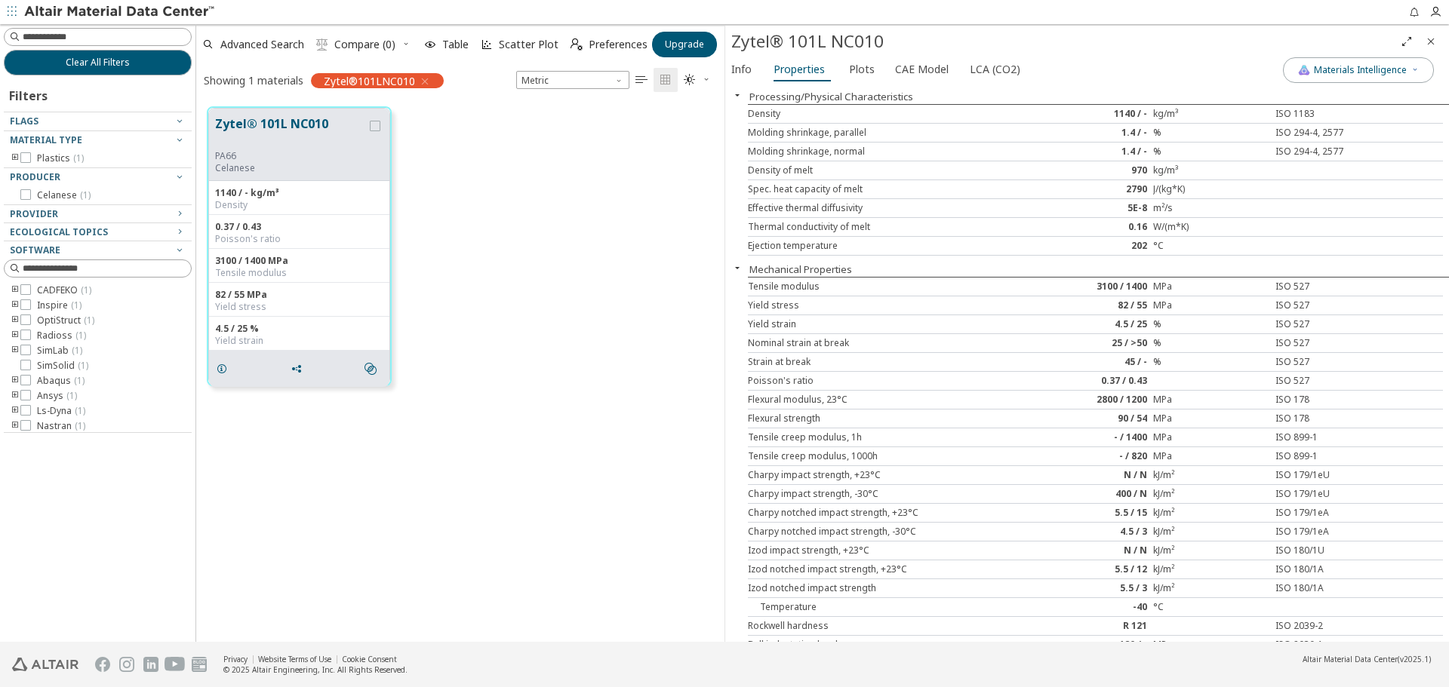
scroll to position [0, 0]
click at [967, 368] on div "Strain at break" at bounding box center [893, 364] width 290 height 12
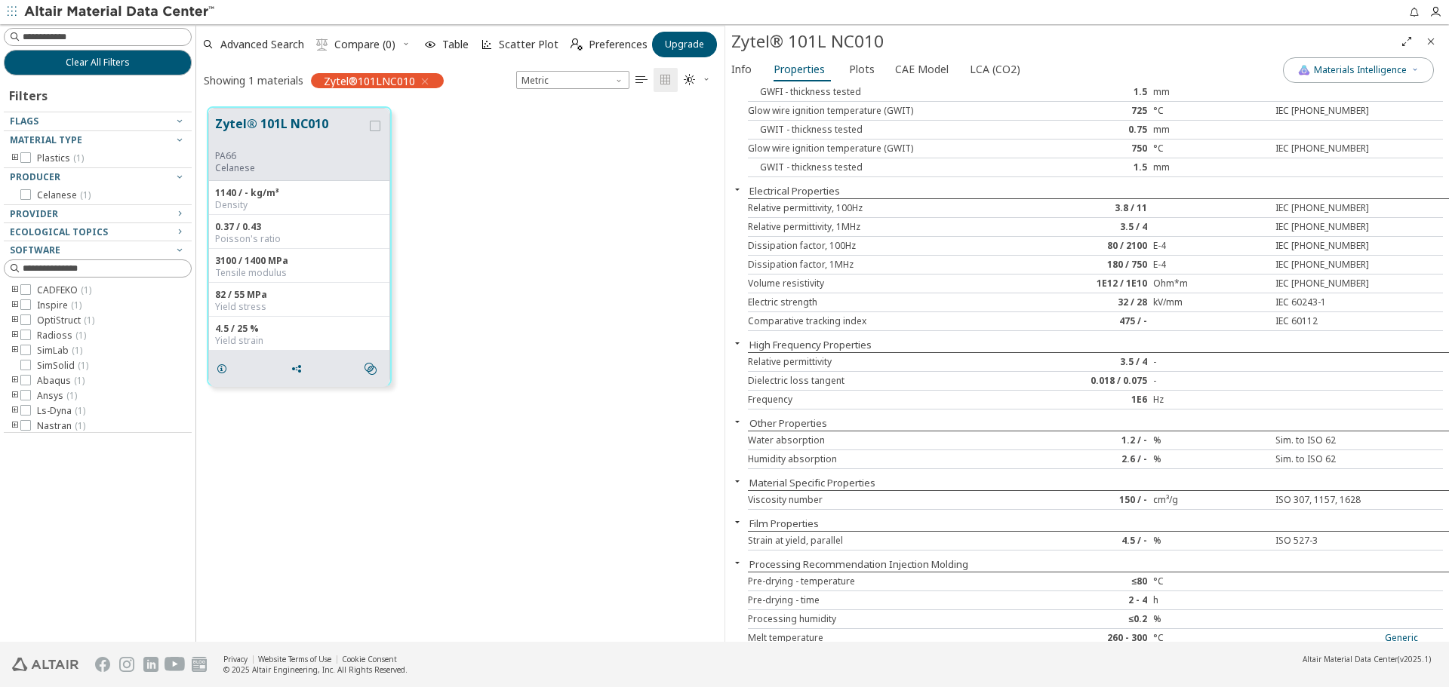
scroll to position [890, 0]
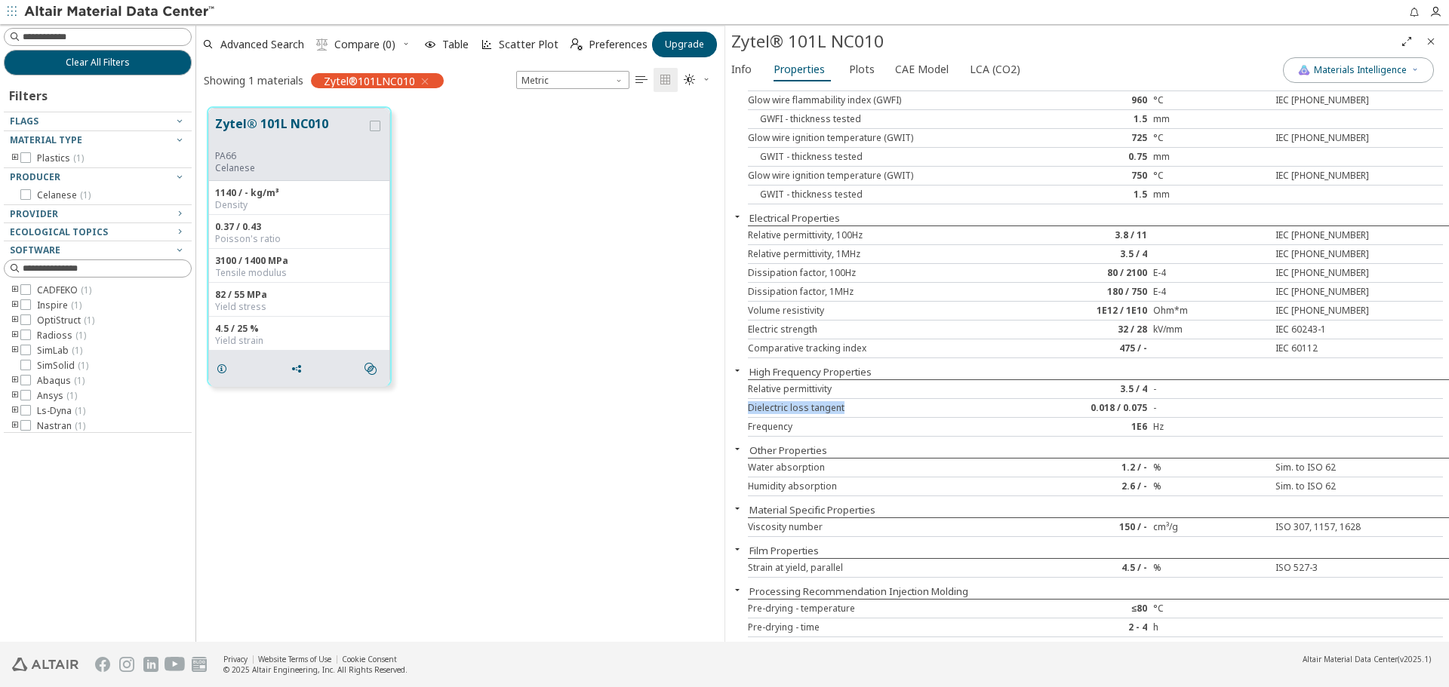
drag, startPoint x: 846, startPoint y: 403, endPoint x: 746, endPoint y: 401, distance: 99.6
click at [746, 401] on div "Processing/Physical Characteristics Density 1140 / - kg/m³ ISO 1183 Molding shr…" at bounding box center [1087, 363] width 724 height 557
copy div "Dielectric loss tangent"
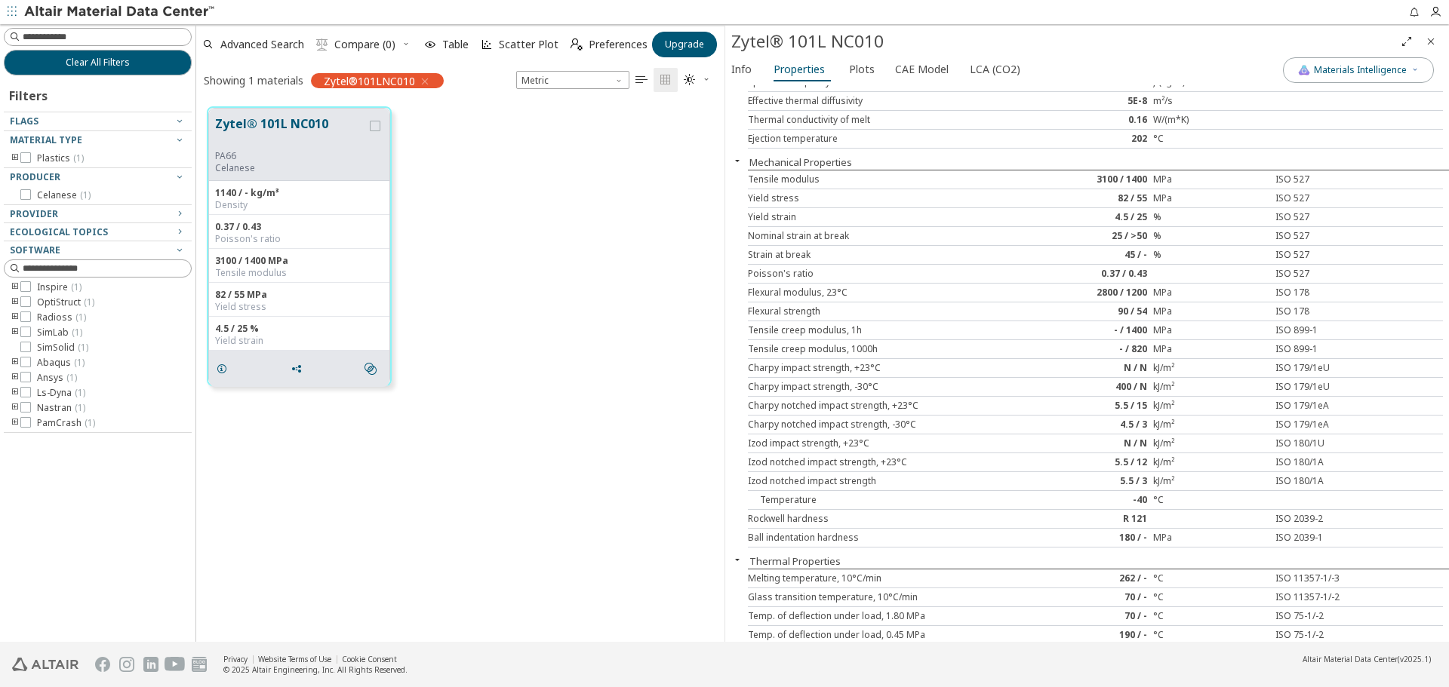
scroll to position [0, 0]
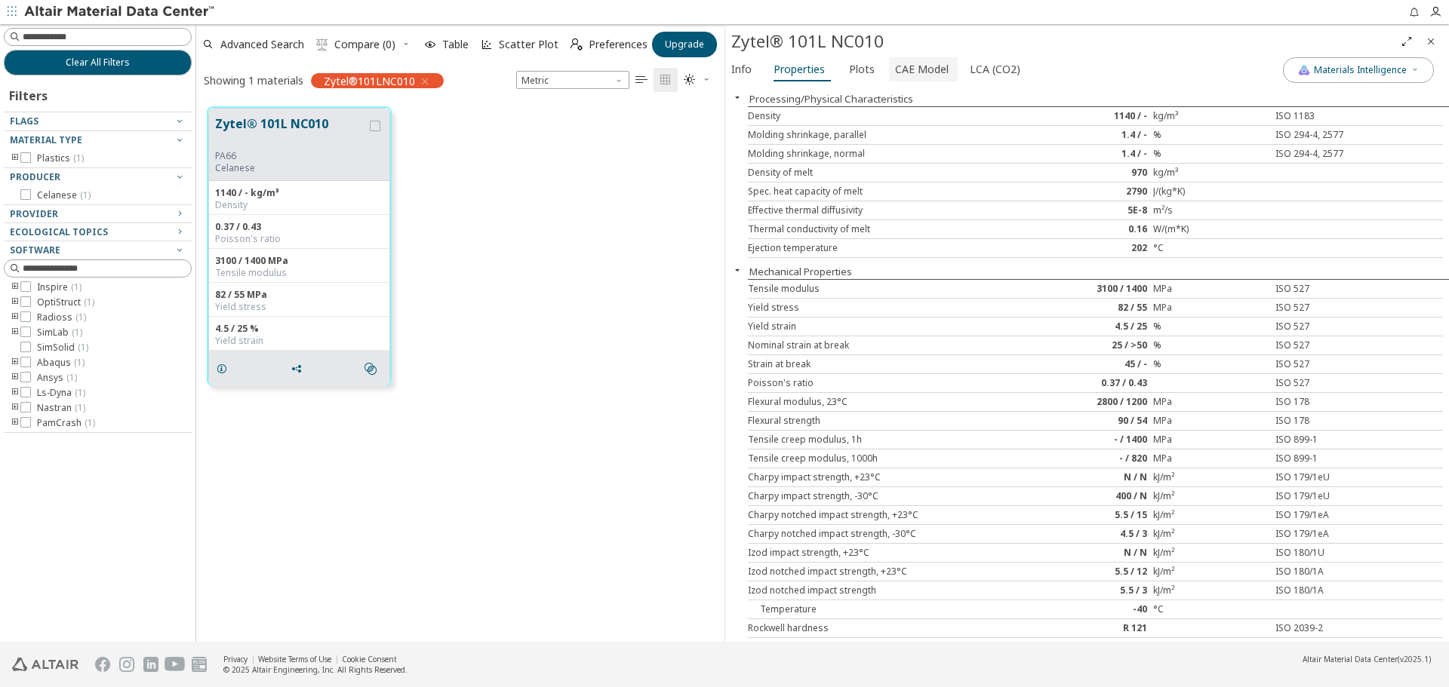
click at [908, 81] on button "CAE Model" at bounding box center [923, 69] width 69 height 24
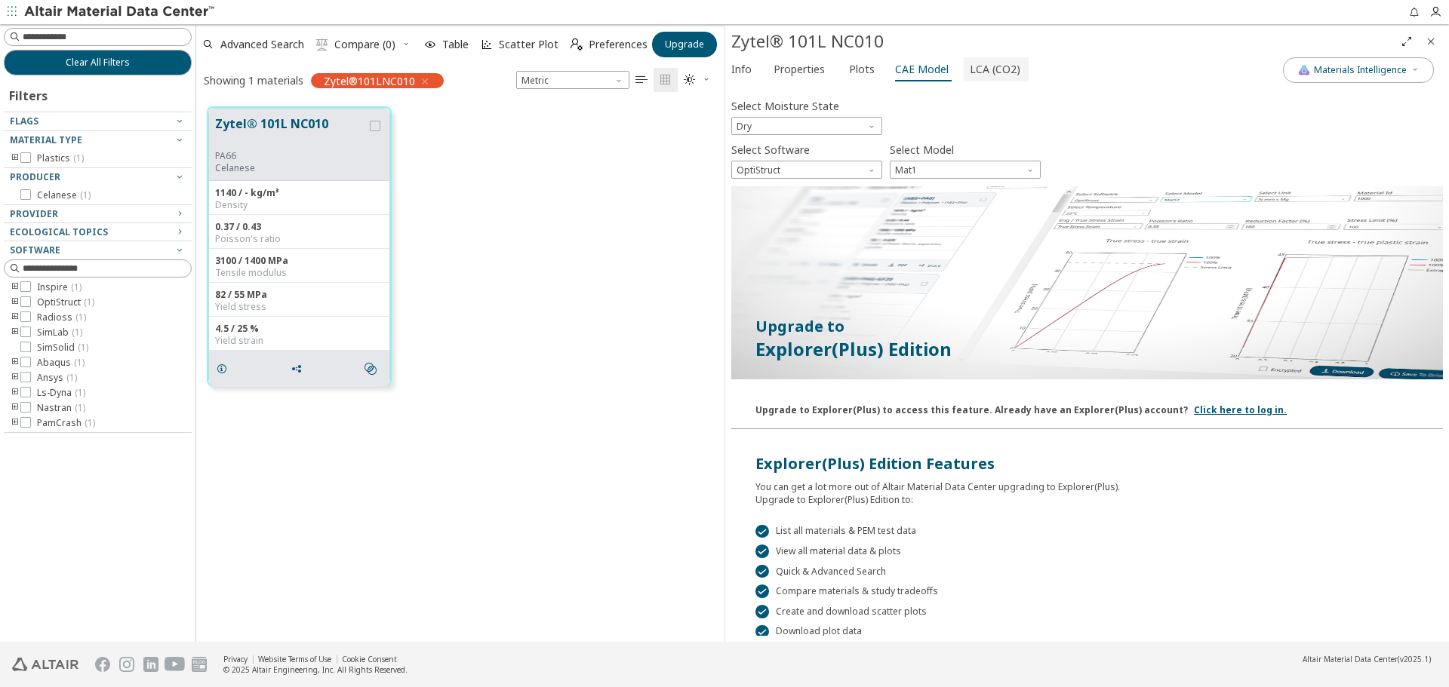
click at [995, 74] on span "LCA (CO2)" at bounding box center [995, 69] width 51 height 24
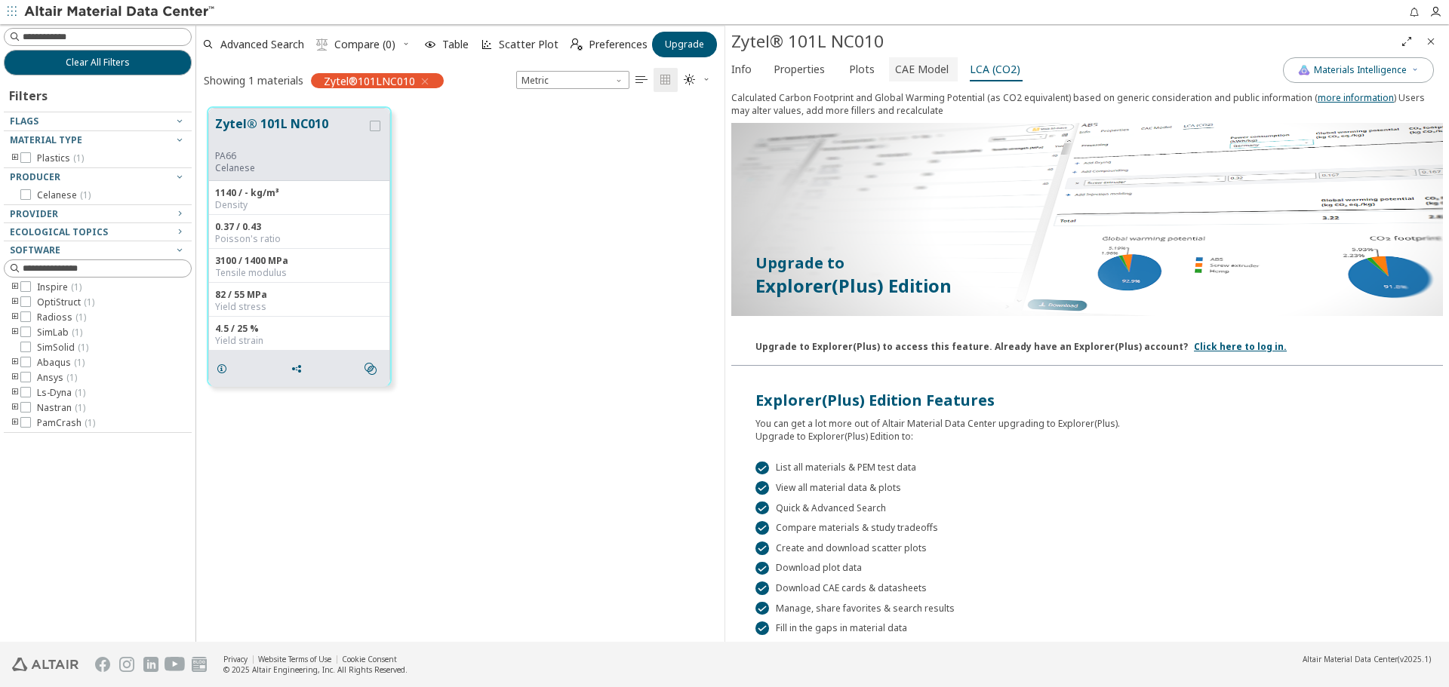
click at [933, 71] on span "CAE Model" at bounding box center [922, 69] width 54 height 24
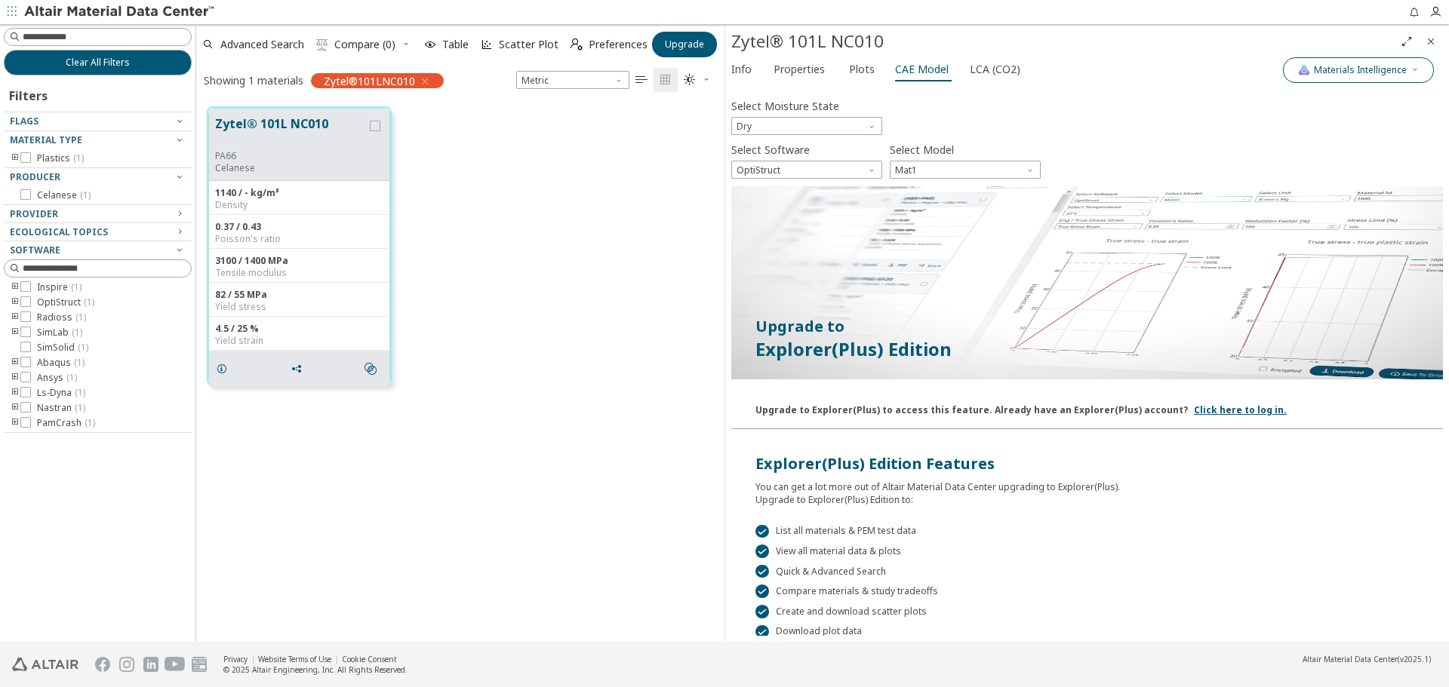
click at [1405, 67] on span "Materials Intelligence" at bounding box center [1360, 70] width 93 height 12
click at [851, 71] on span "Plots" at bounding box center [862, 69] width 26 height 24
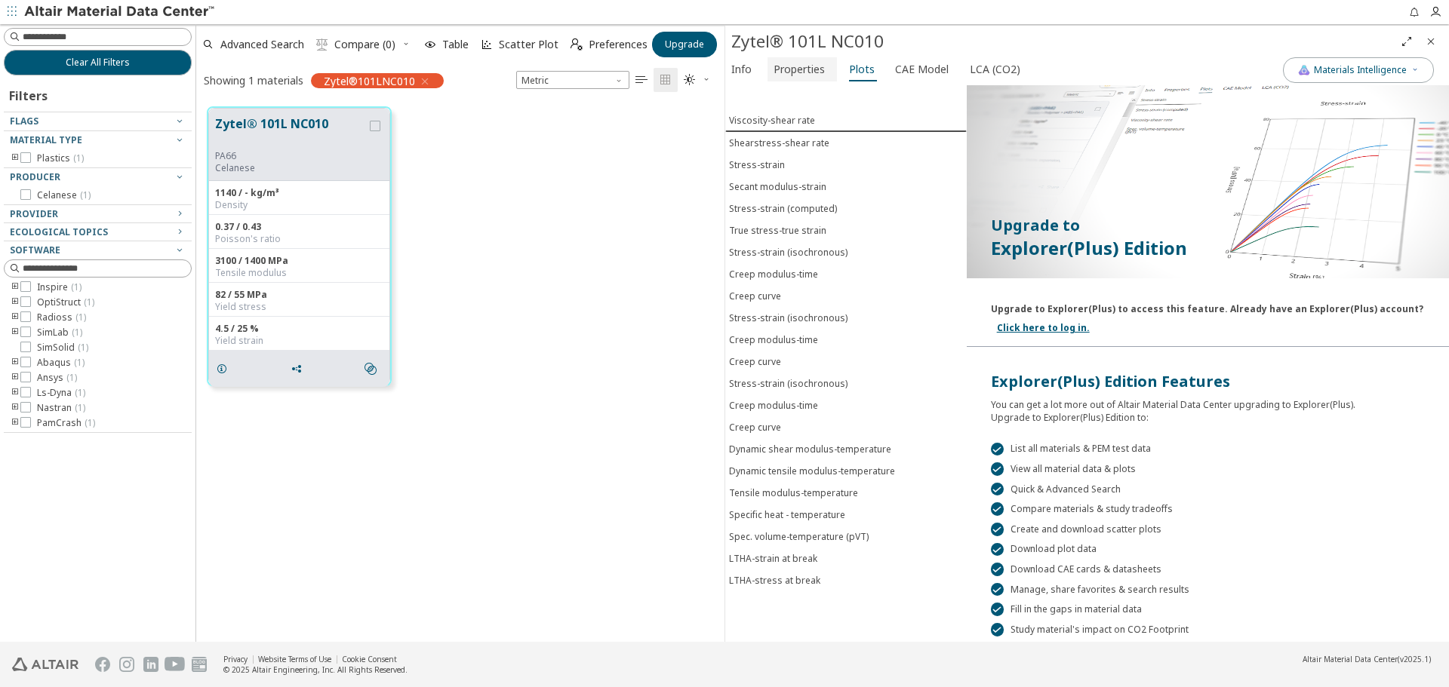
click at [794, 66] on span "Properties" at bounding box center [798, 69] width 51 height 24
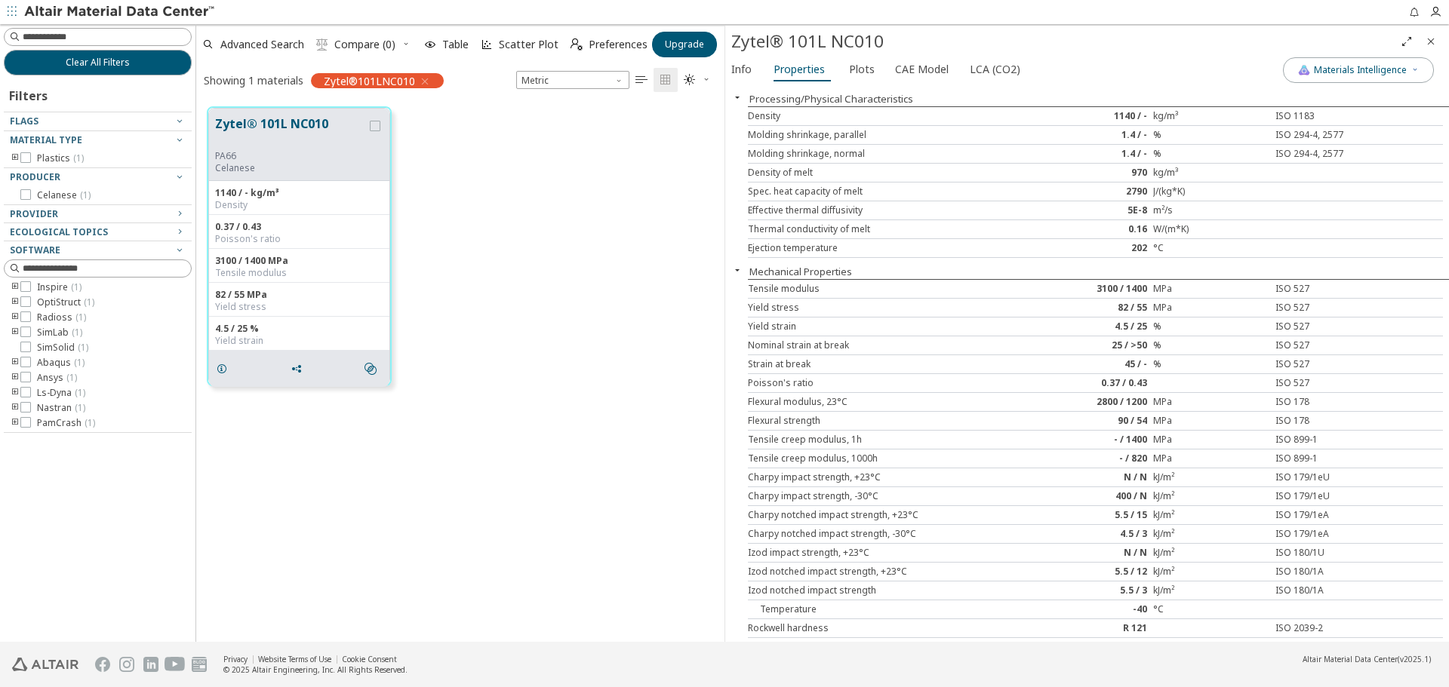
click at [592, 407] on div "Zytel® 101L NC010 PA66 Celanese 1140 / - kg/m³ Density 0.37 / 0.43 Poisson's ra…" at bounding box center [460, 369] width 528 height 546
click at [590, 45] on span "Preferences" at bounding box center [618, 44] width 59 height 11
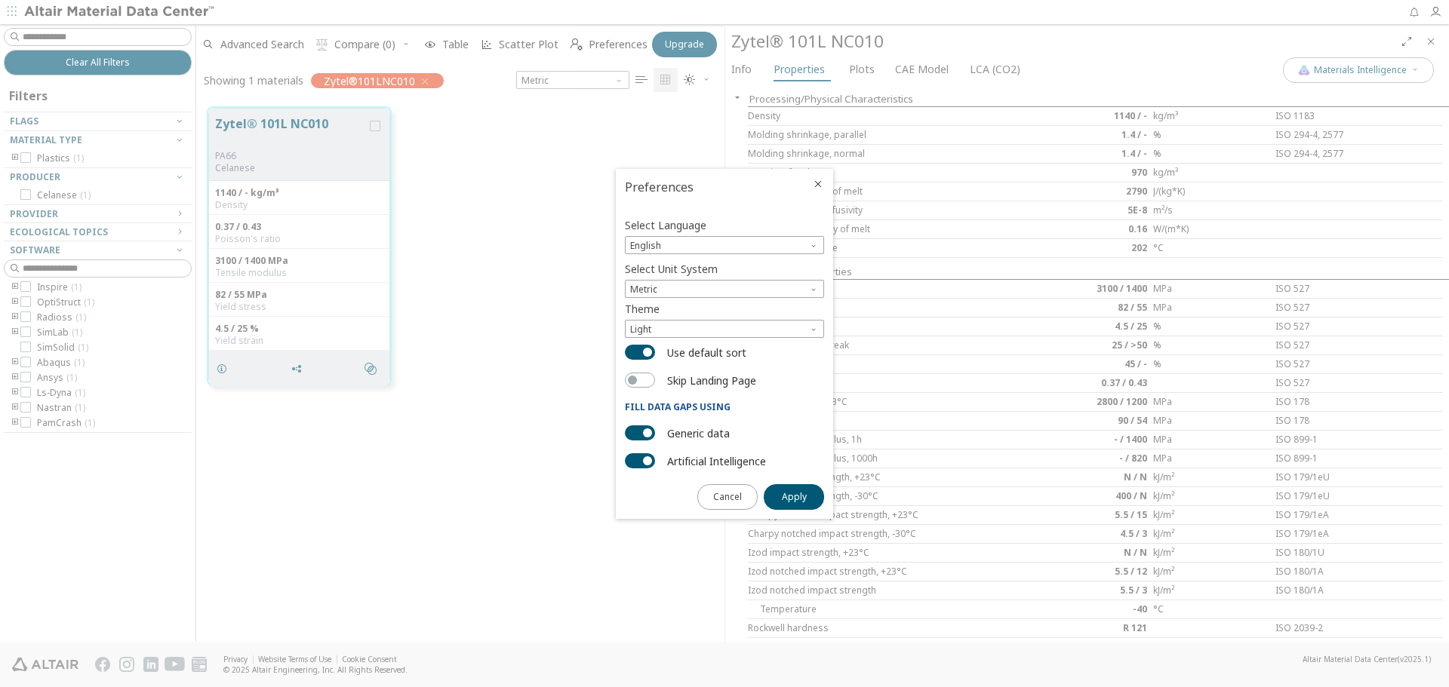
click at [817, 184] on icon "Close" at bounding box center [818, 184] width 12 height 12
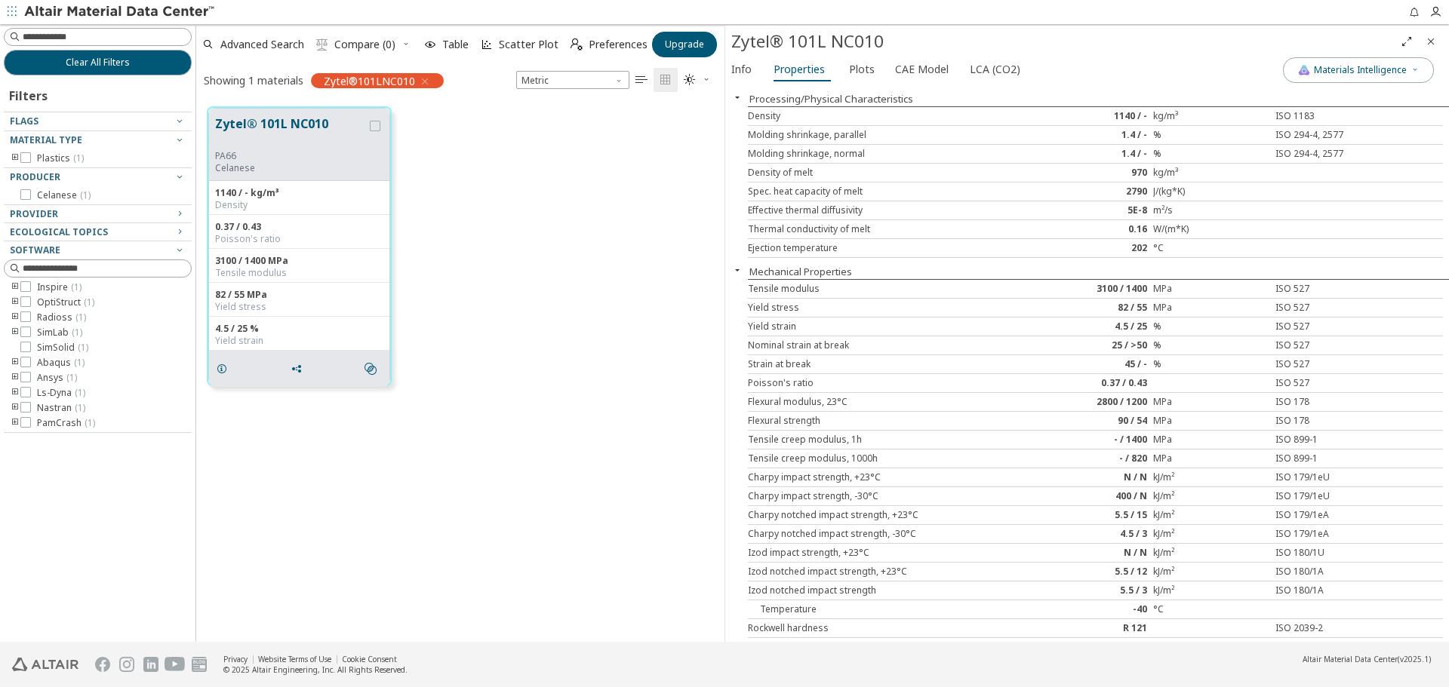
click at [509, 190] on div "Zytel® 101L NC010 PA66 Celanese 1140 / - kg/m³ Density 0.37 / 0.43 Poisson's ra…" at bounding box center [460, 246] width 528 height 301
click at [423, 81] on icon "button" at bounding box center [425, 81] width 12 height 12
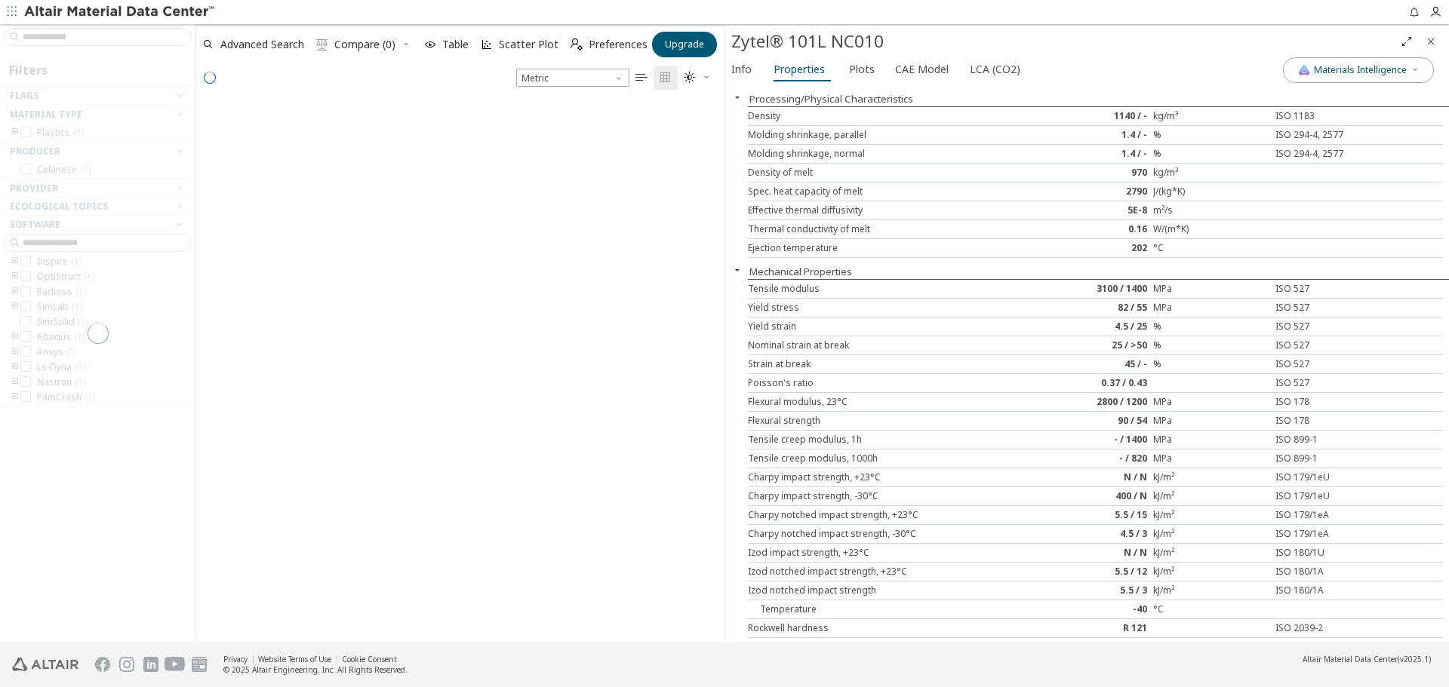
scroll to position [539, 517]
click at [470, 329] on div "grid" at bounding box center [460, 366] width 528 height 551
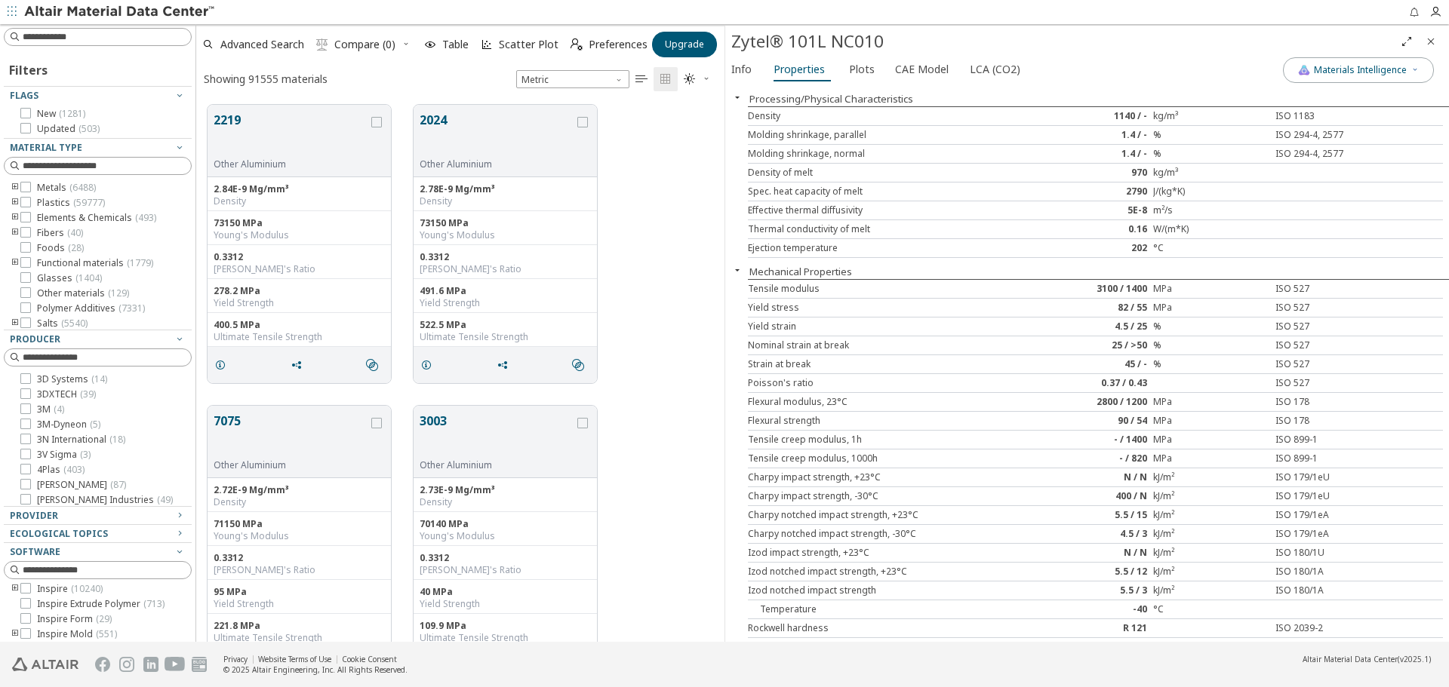
scroll to position [537, 517]
